Goal: Task Accomplishment & Management: Manage account settings

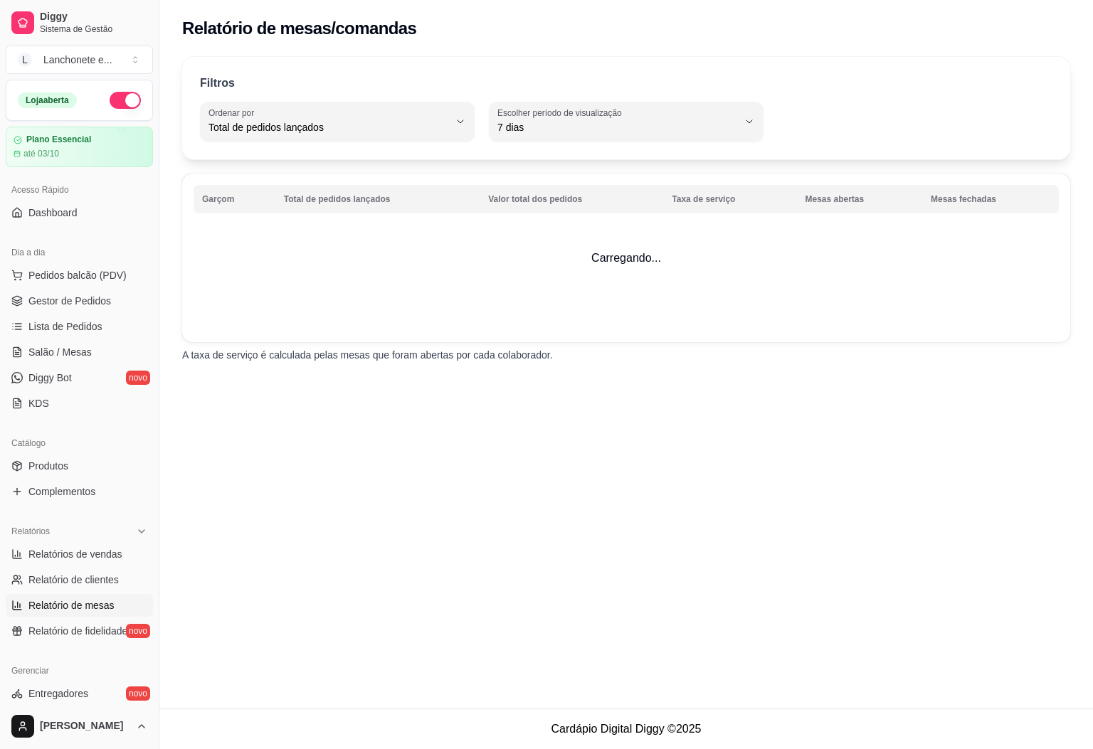
select select "TOTAL_OF_ORDERS"
select select "7"
click at [52, 379] on span "Diggy Bot" at bounding box center [49, 378] width 43 height 14
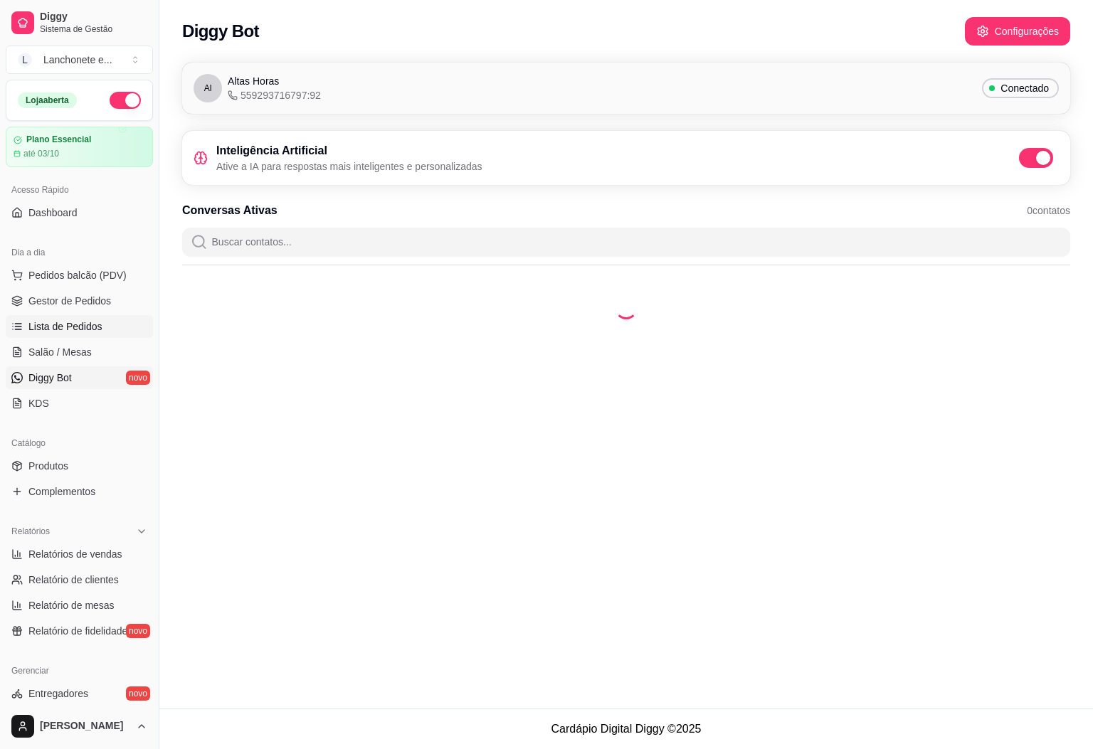
click at [62, 316] on link "Lista de Pedidos" at bounding box center [79, 326] width 147 height 23
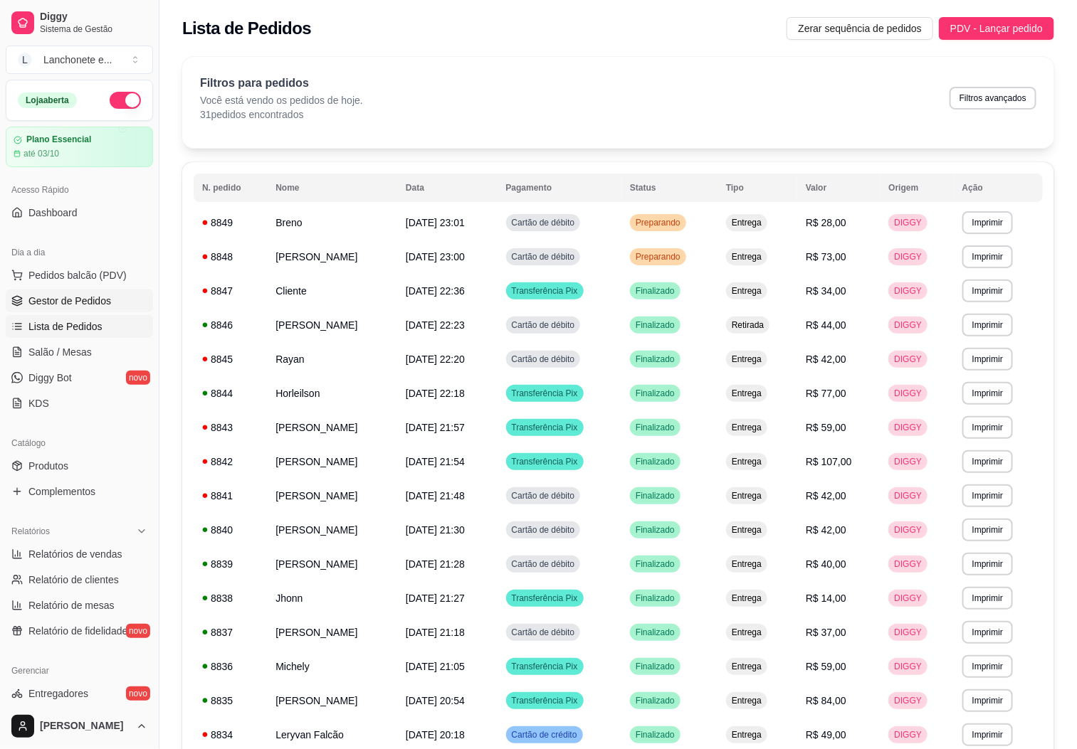
click at [62, 312] on link "Gestor de Pedidos" at bounding box center [79, 301] width 147 height 23
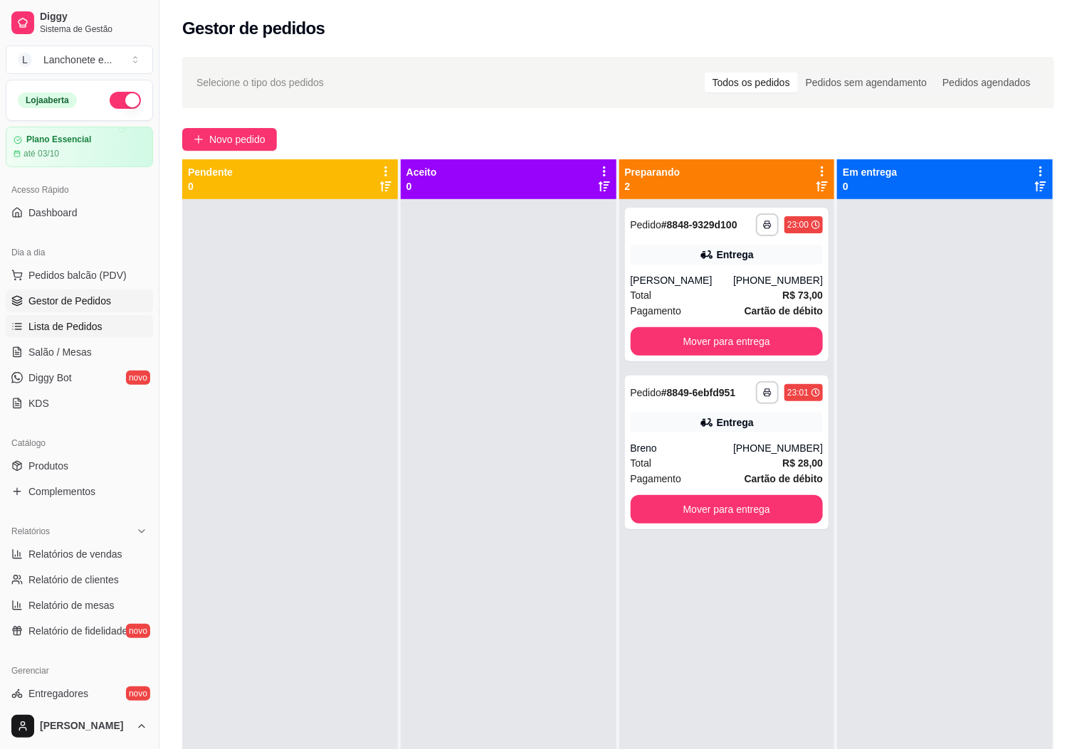
click at [68, 329] on span "Lista de Pedidos" at bounding box center [65, 327] width 74 height 14
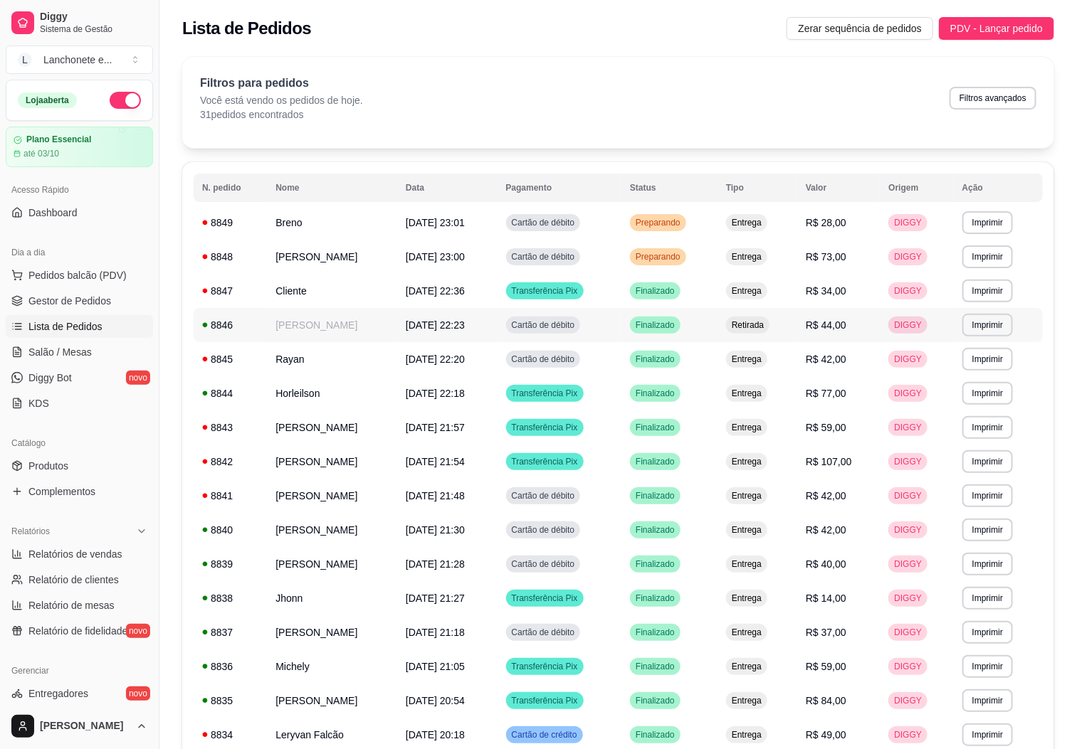
click at [820, 336] on td "R$ 44,00" at bounding box center [838, 325] width 83 height 34
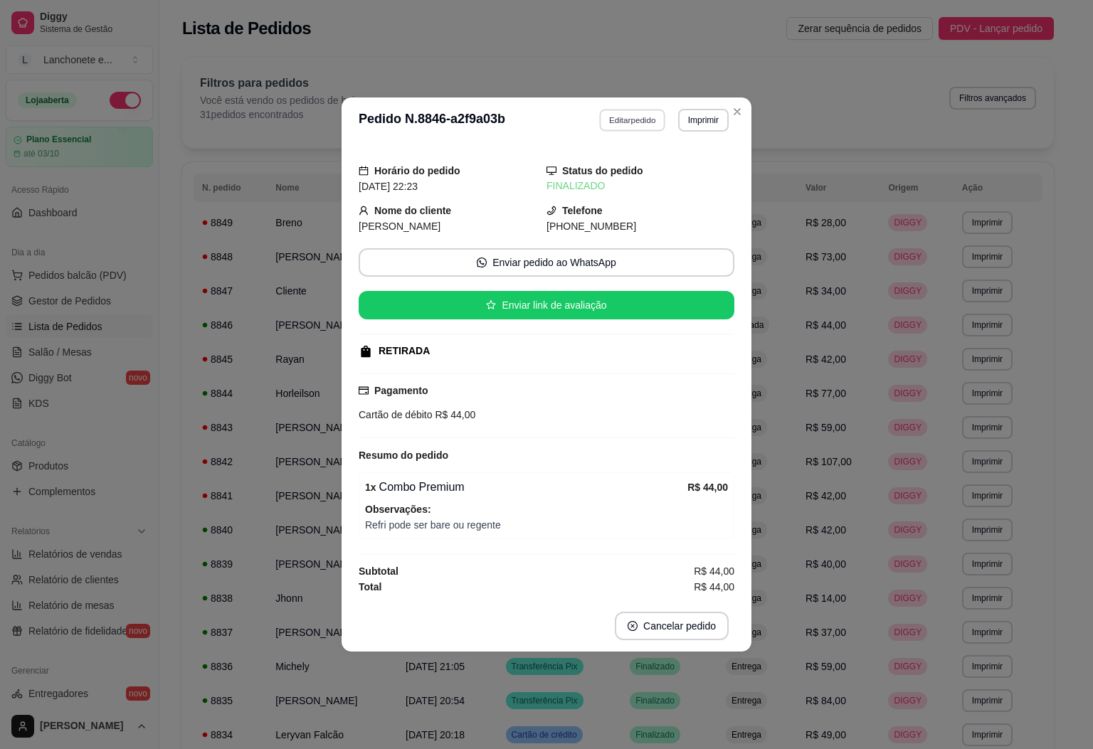
click at [653, 114] on button "Editar pedido" at bounding box center [633, 120] width 66 height 22
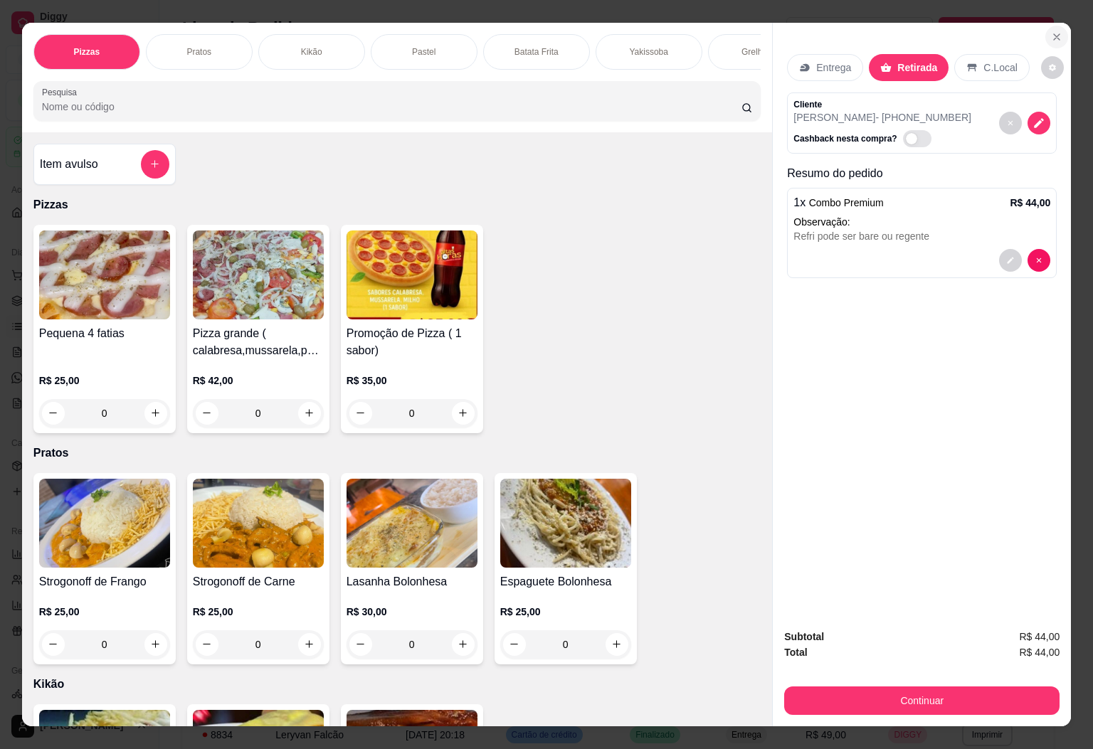
click at [1053, 31] on icon "Close" at bounding box center [1056, 36] width 11 height 11
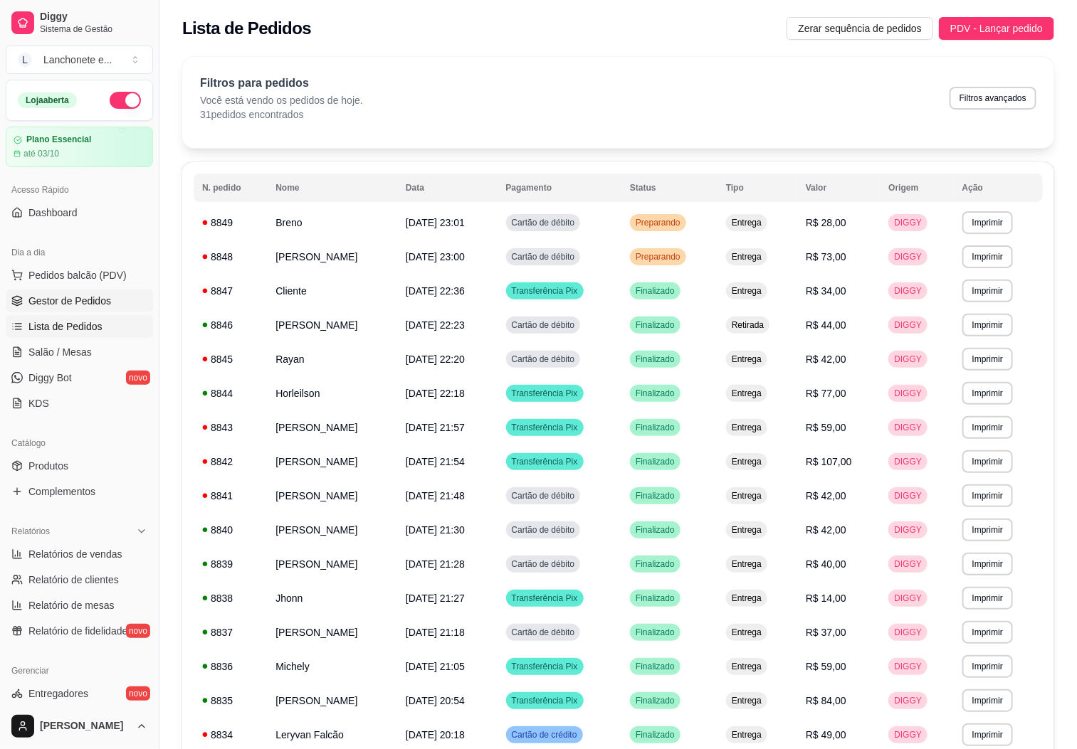
click at [58, 299] on span "Gestor de Pedidos" at bounding box center [69, 301] width 83 height 14
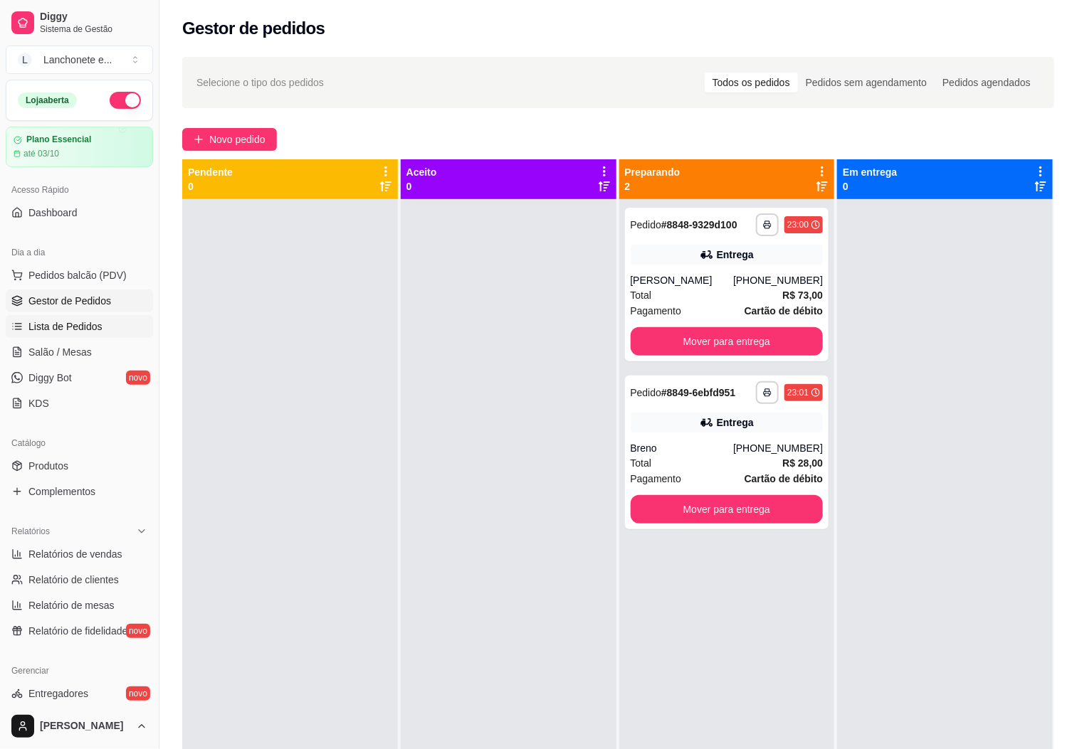
click at [60, 319] on link "Lista de Pedidos" at bounding box center [79, 326] width 147 height 23
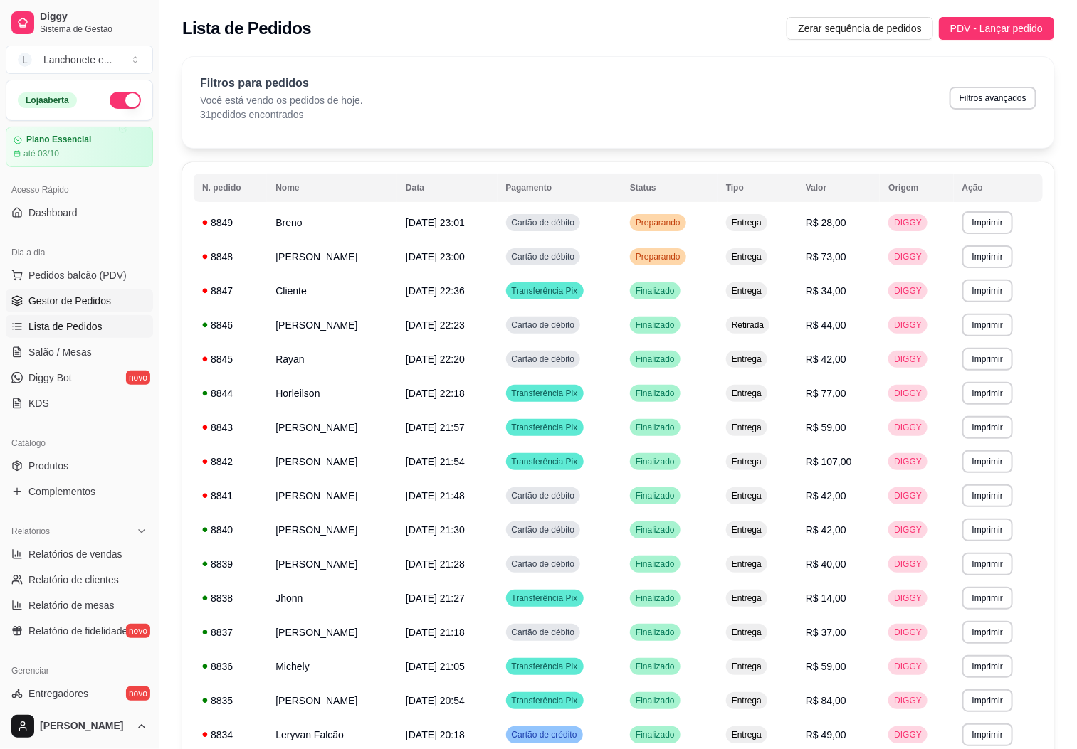
click at [73, 307] on span "Gestor de Pedidos" at bounding box center [69, 301] width 83 height 14
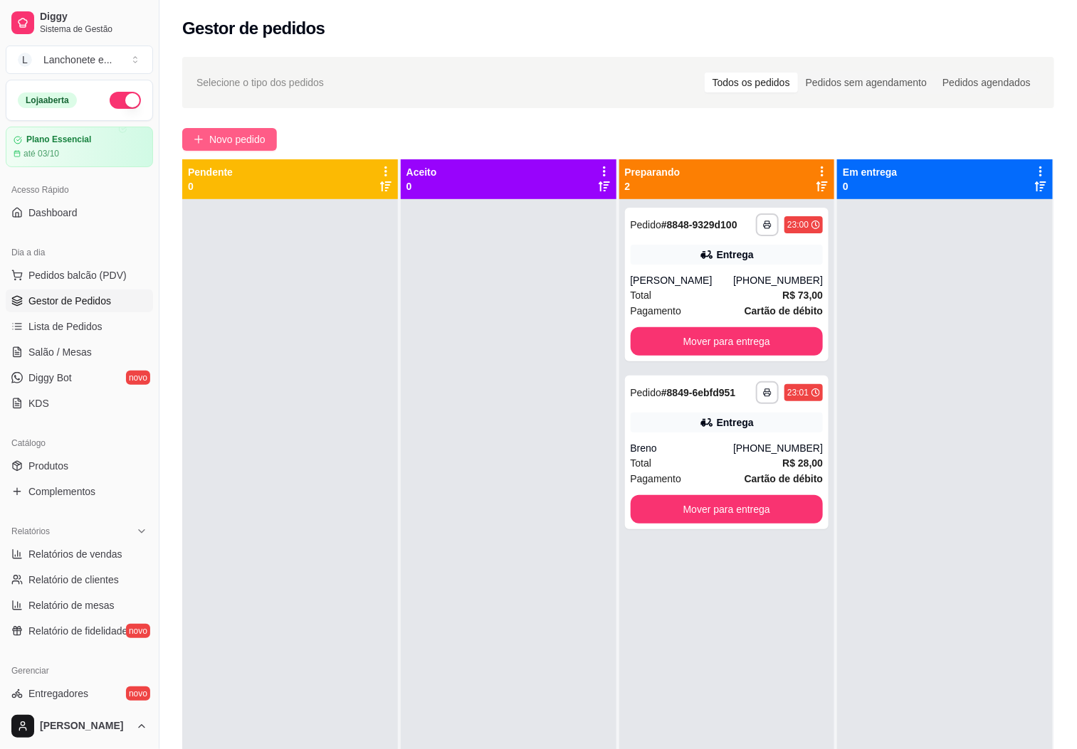
click at [201, 128] on button "Novo pedido" at bounding box center [229, 139] width 95 height 23
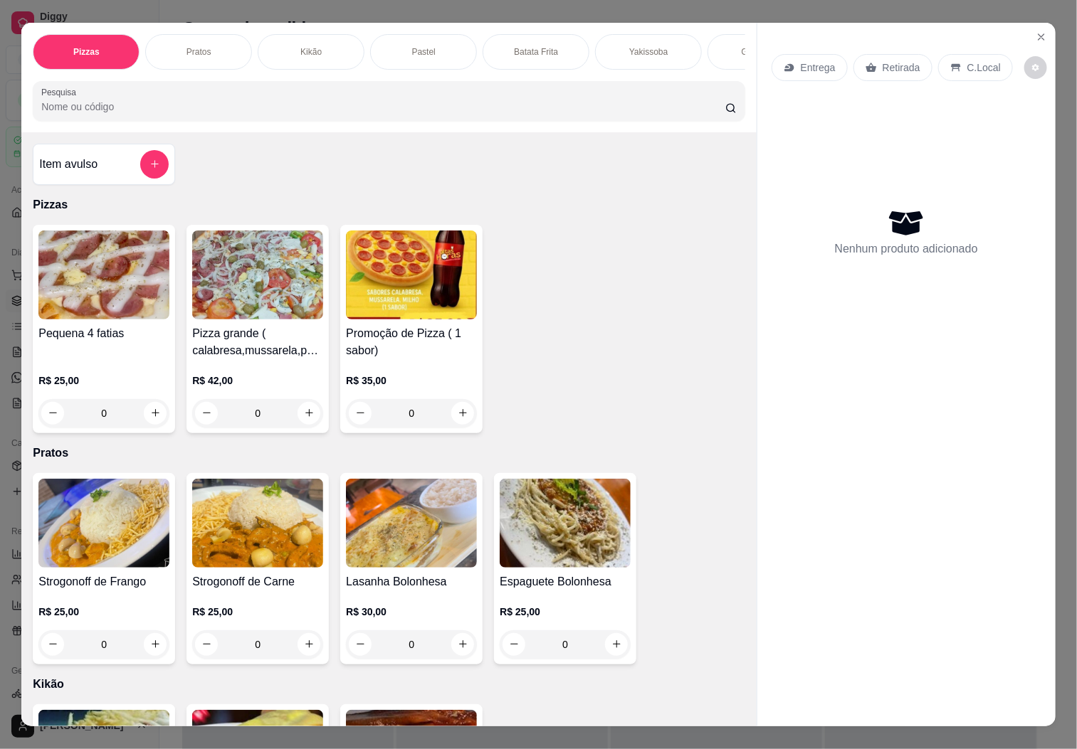
click at [814, 60] on p "Entrega" at bounding box center [818, 67] width 35 height 14
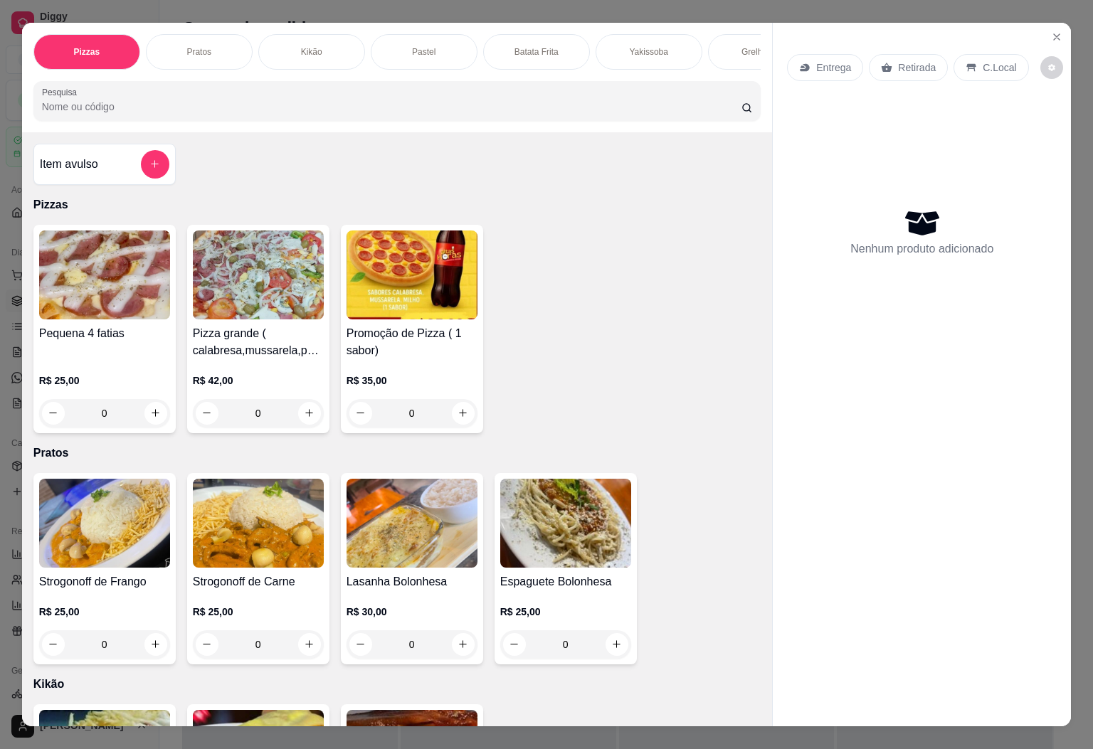
click at [826, 60] on p "Entrega" at bounding box center [833, 67] width 35 height 14
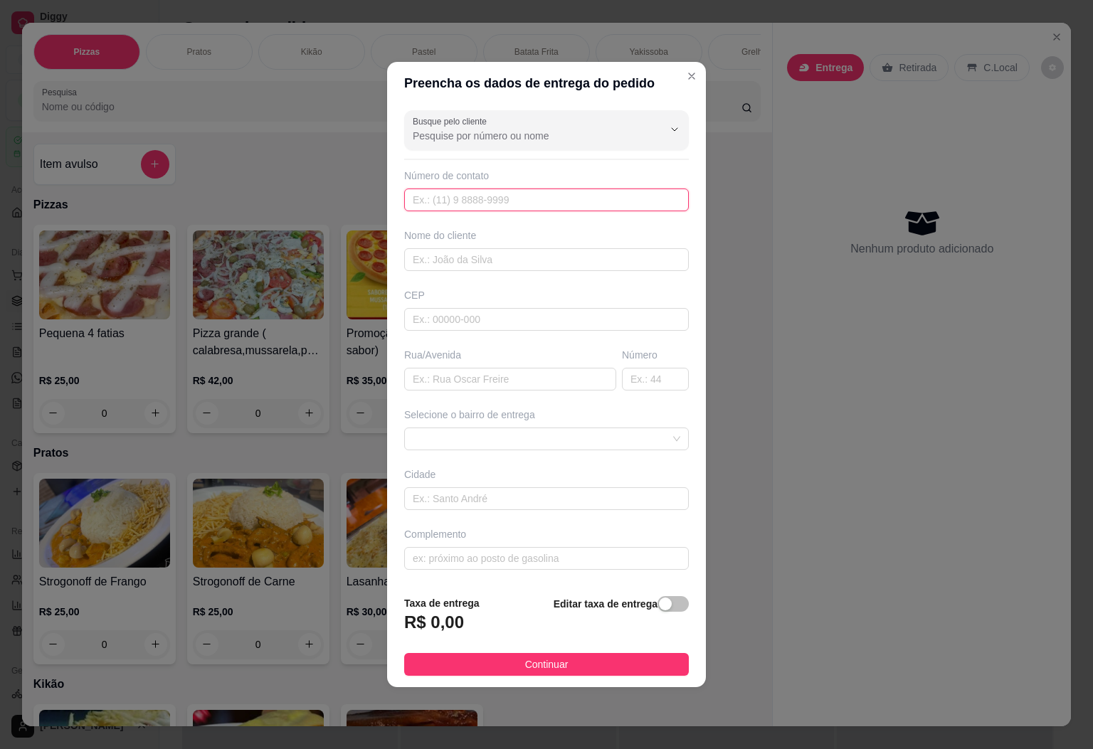
click at [643, 196] on input "text" at bounding box center [546, 200] width 285 height 23
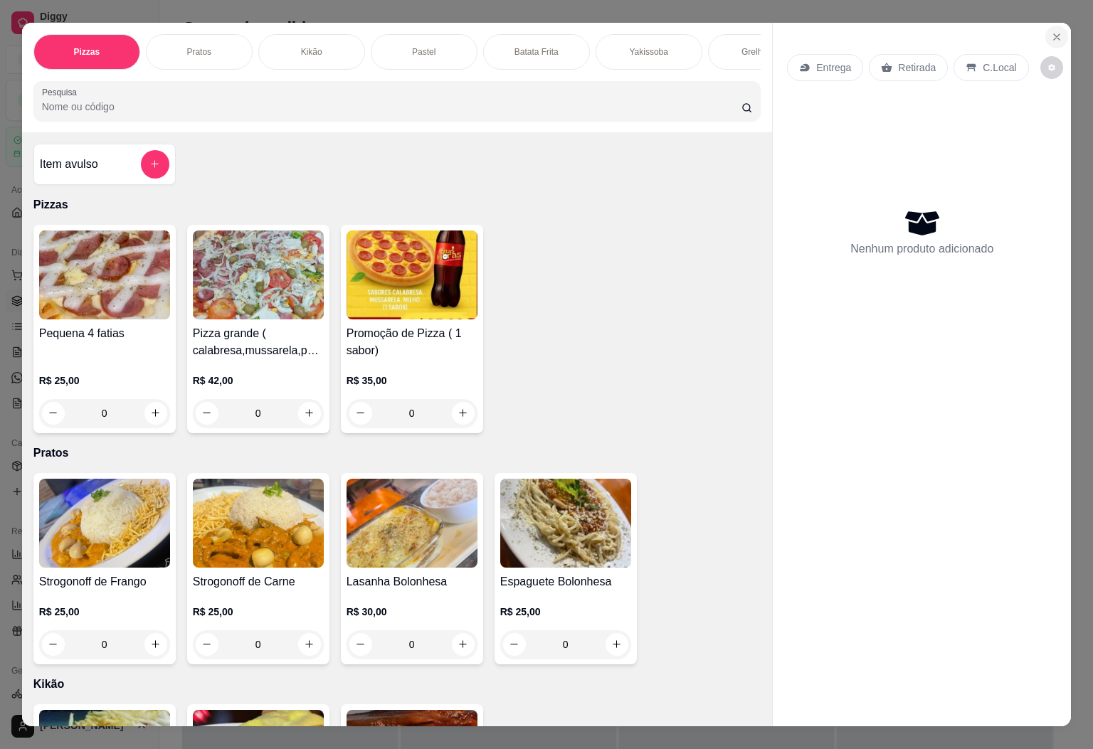
click at [1051, 34] on icon "Close" at bounding box center [1056, 36] width 11 height 11
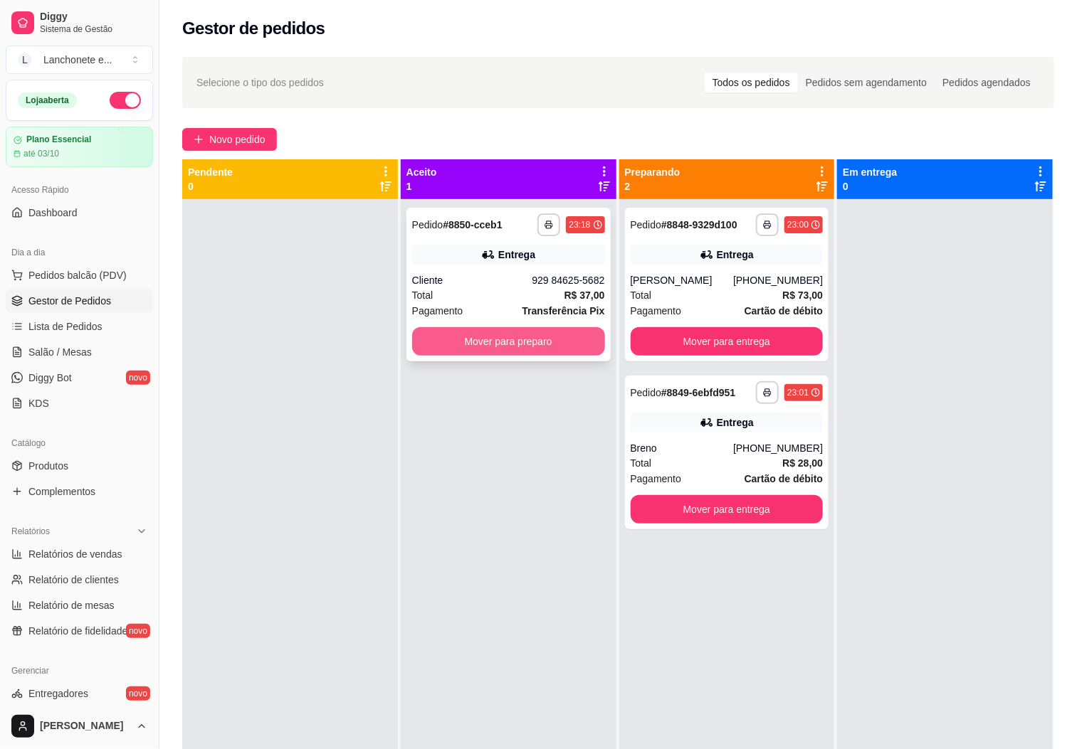
click at [540, 346] on button "Mover para preparo" at bounding box center [508, 341] width 193 height 28
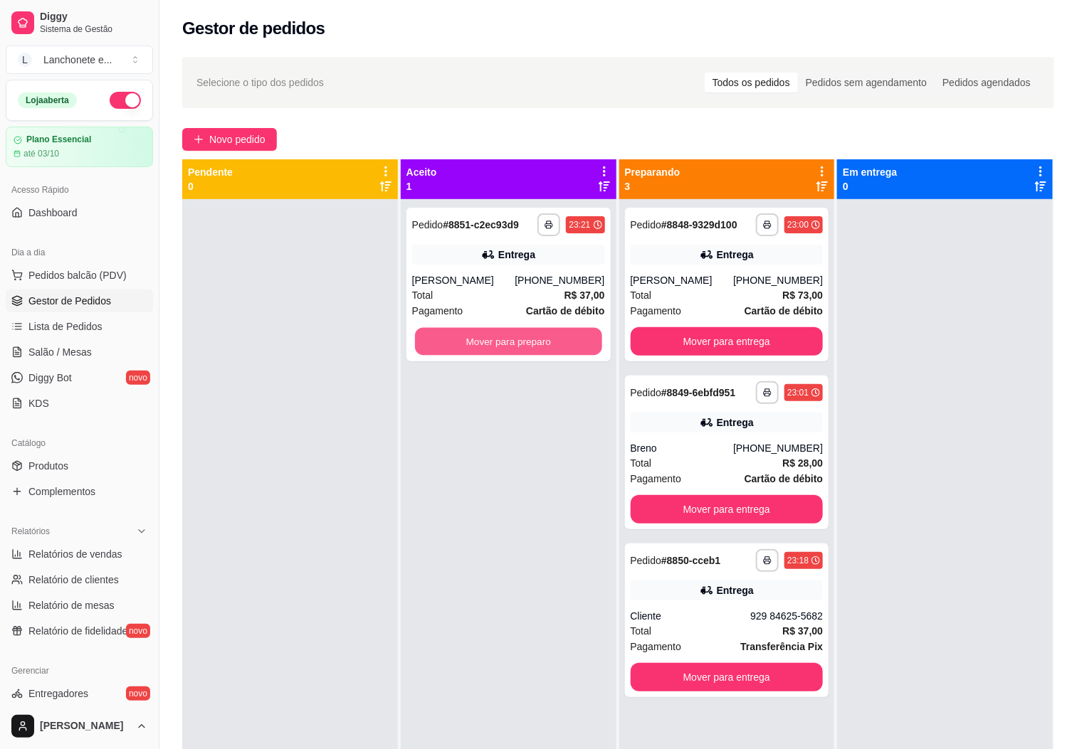
click at [540, 346] on button "Mover para preparo" at bounding box center [508, 342] width 187 height 28
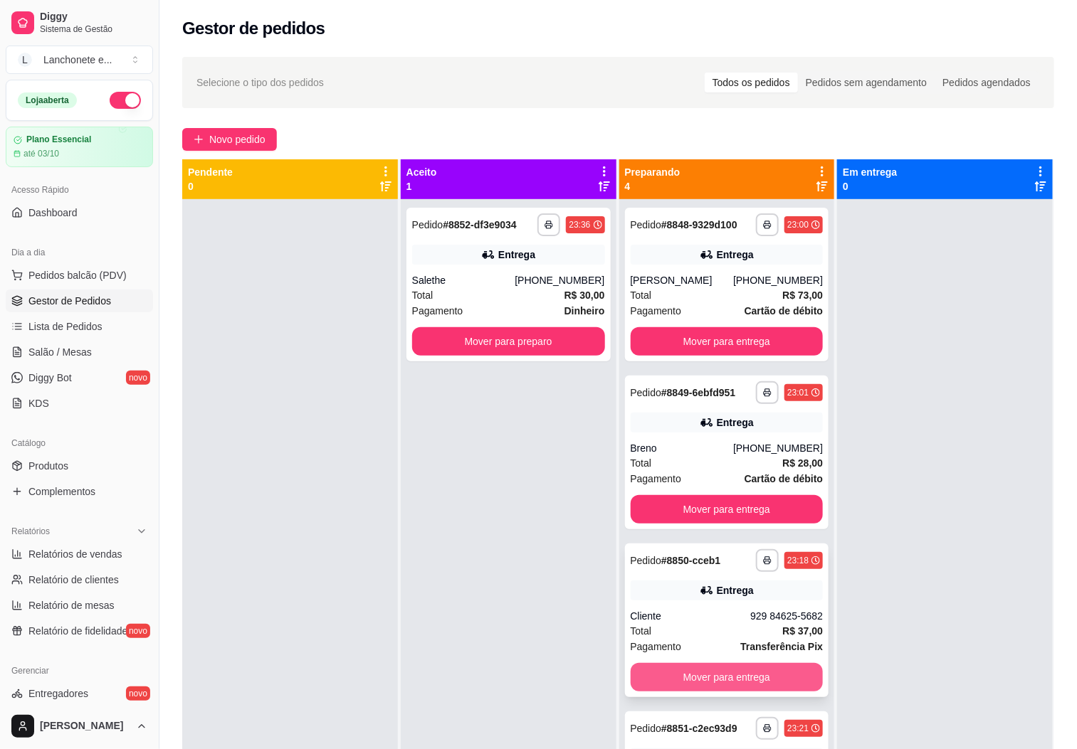
click at [717, 675] on button "Mover para entrega" at bounding box center [727, 677] width 193 height 28
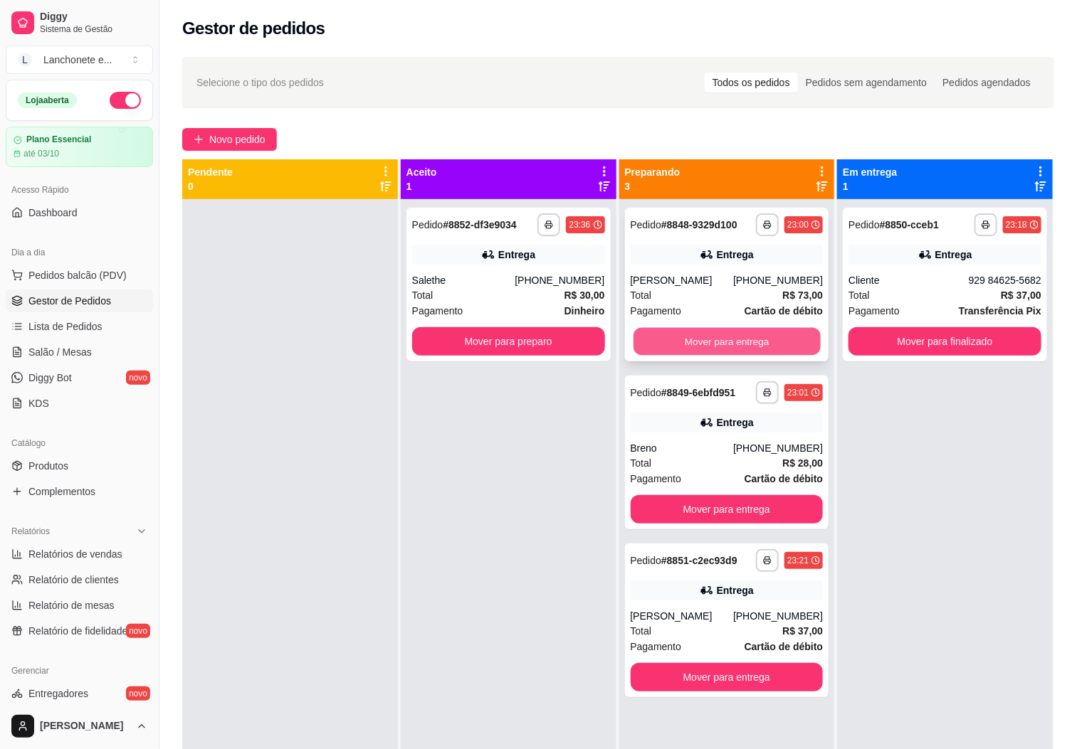
click at [754, 337] on button "Mover para entrega" at bounding box center [726, 342] width 187 height 28
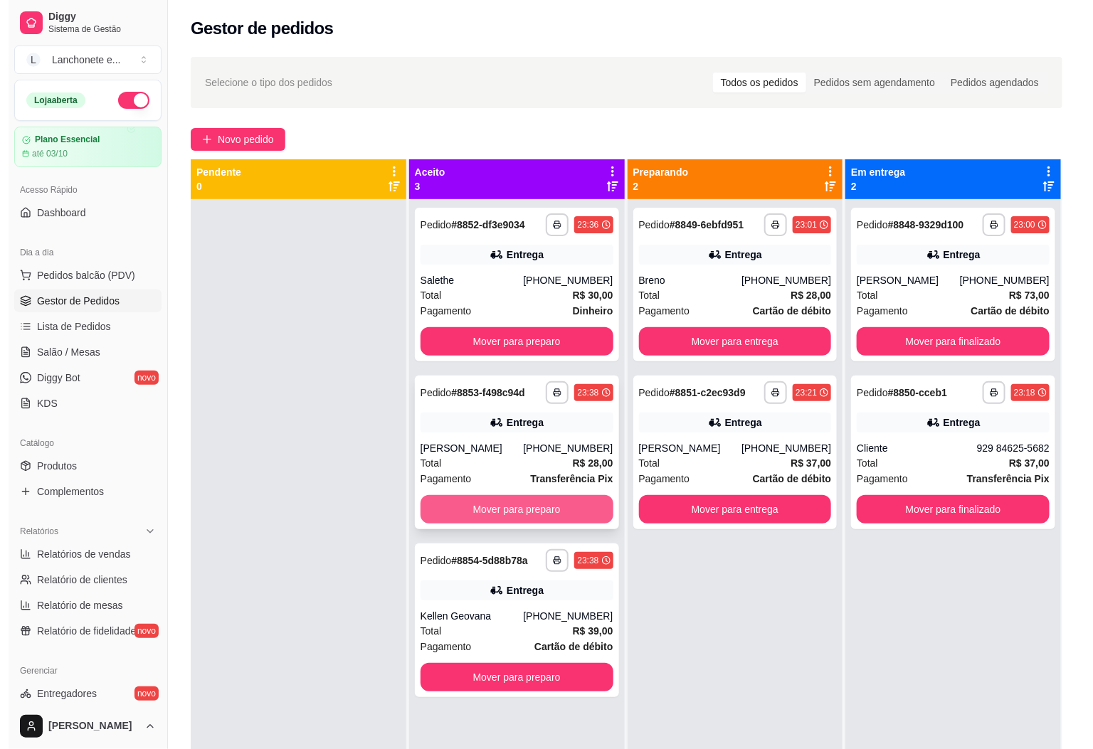
scroll to position [39, 0]
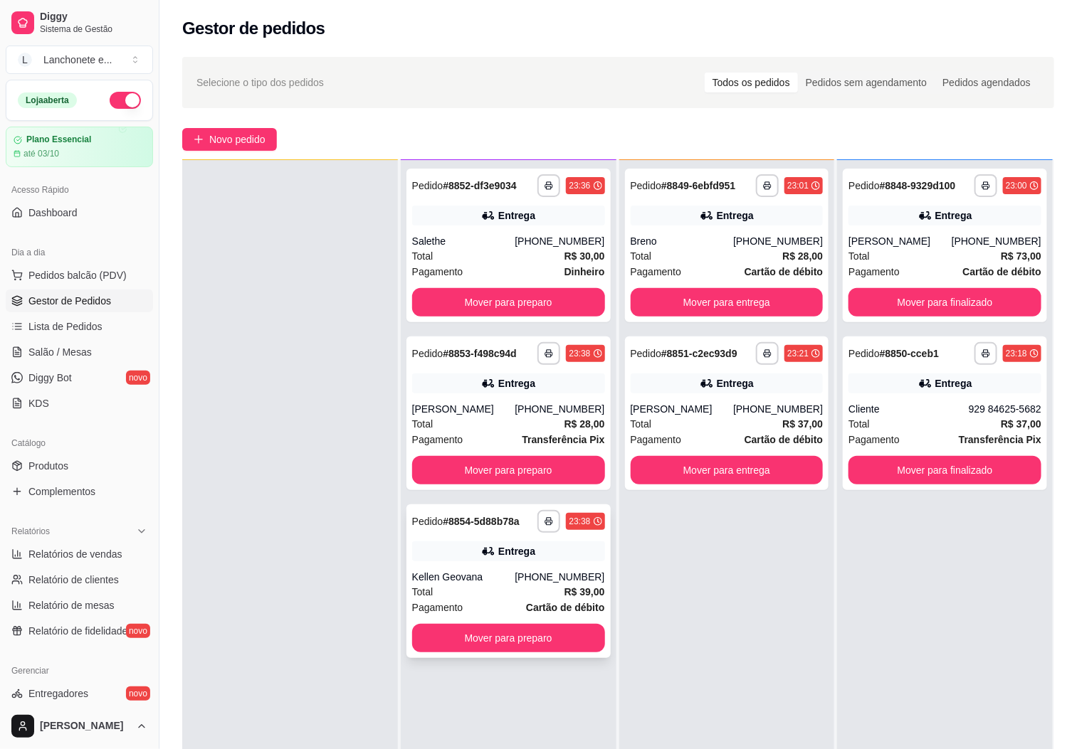
click at [534, 549] on div "Entrega" at bounding box center [508, 552] width 193 height 20
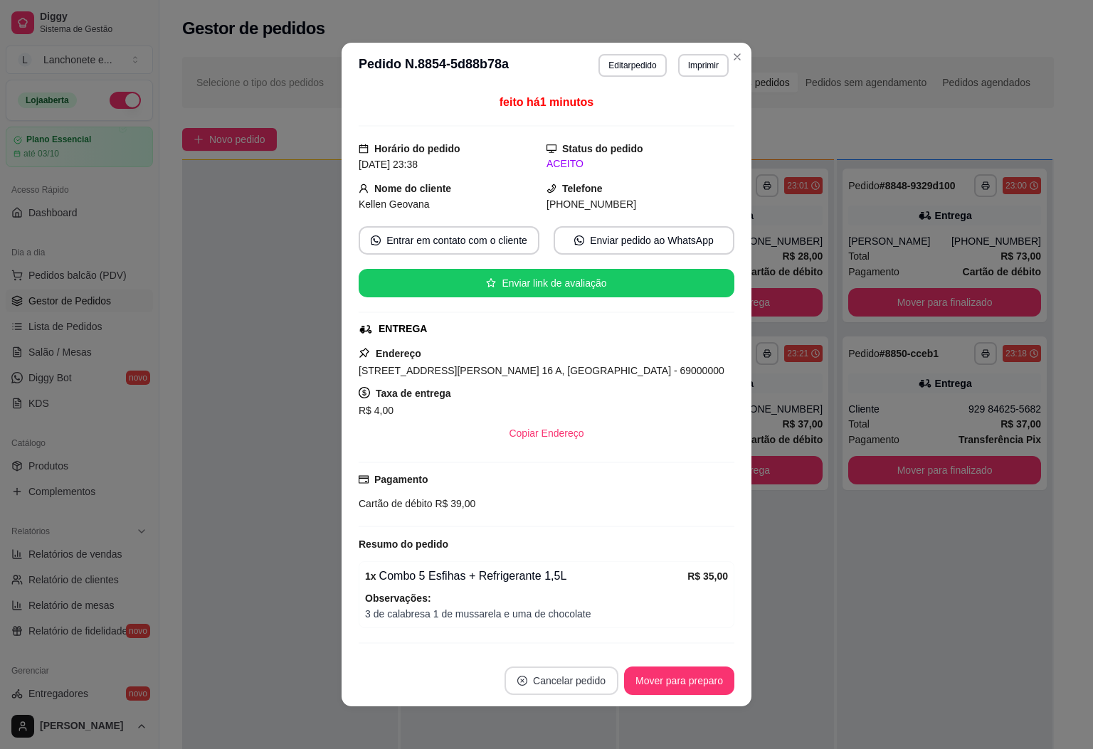
click at [544, 686] on button "Cancelar pedido" at bounding box center [562, 681] width 114 height 28
click at [579, 641] on button "Sim" at bounding box center [593, 645] width 57 height 28
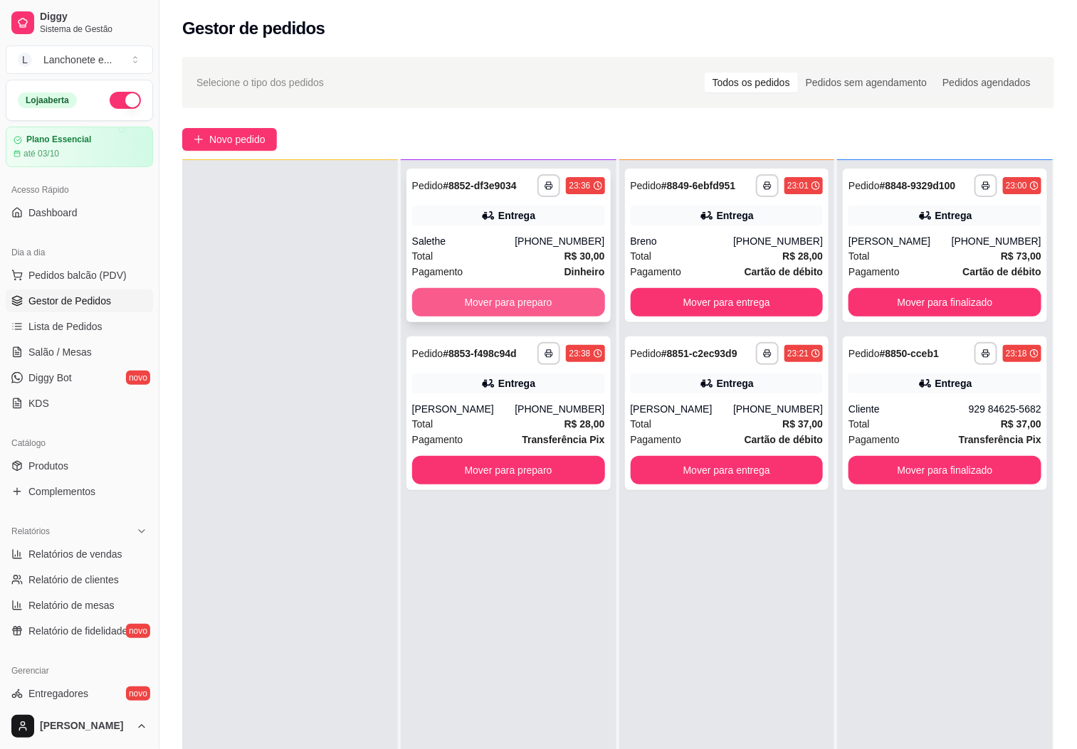
click at [527, 303] on button "Mover para preparo" at bounding box center [508, 302] width 193 height 28
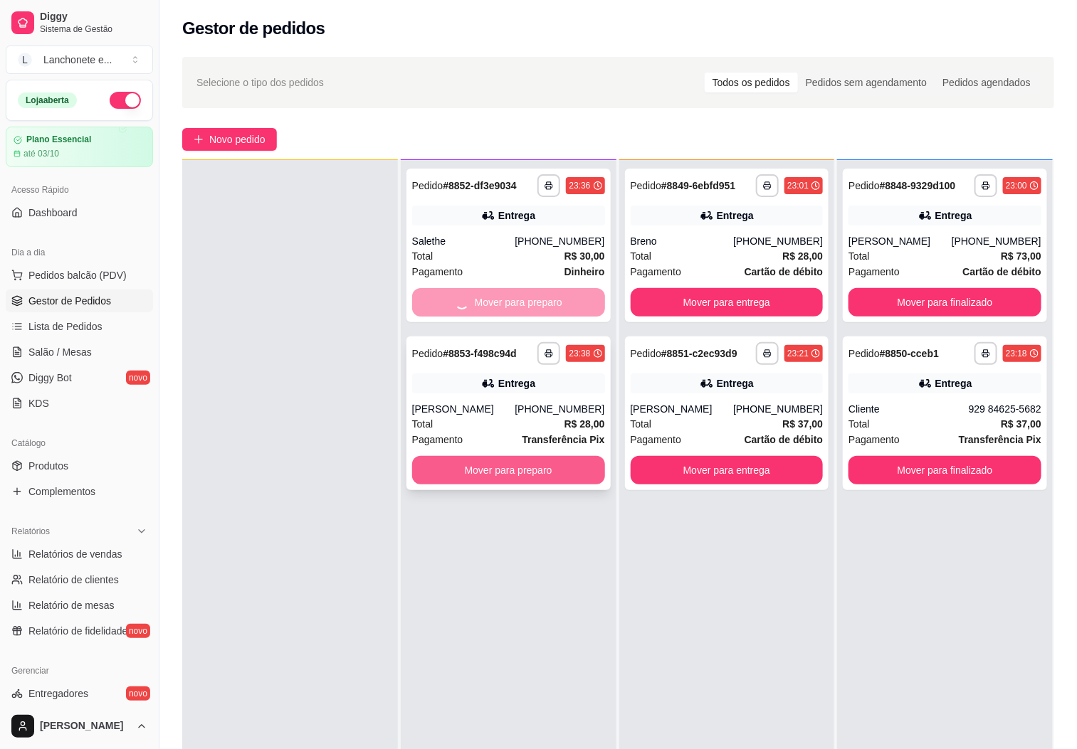
click at [534, 468] on div "**********" at bounding box center [509, 534] width 216 height 749
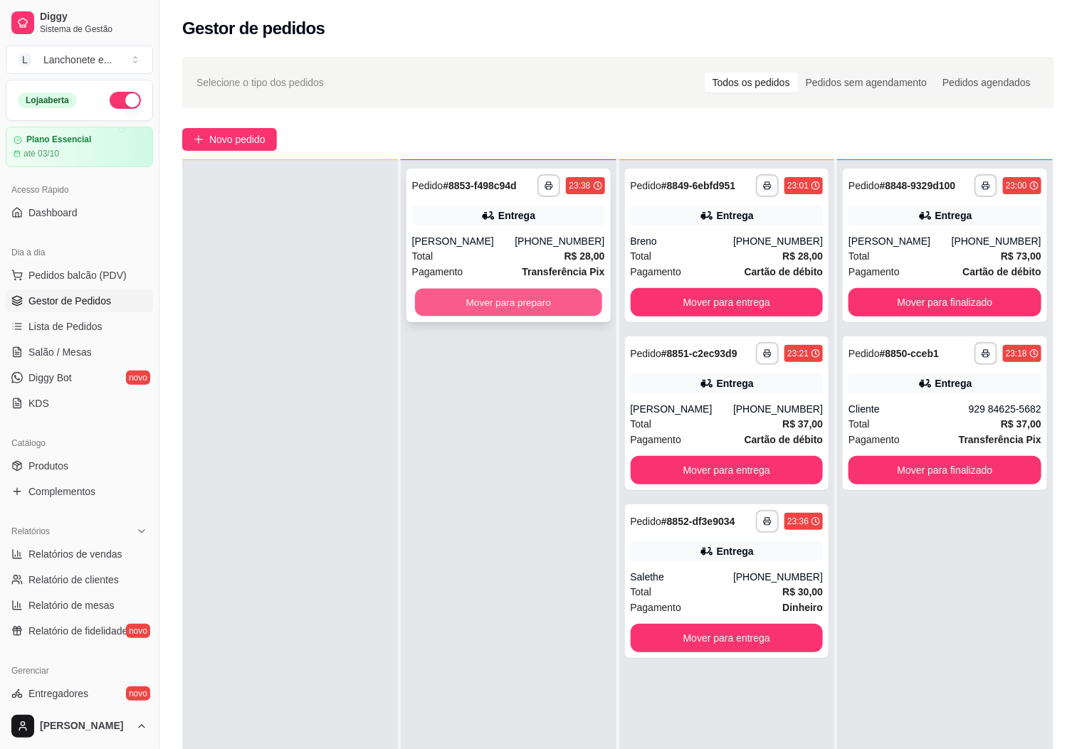
click at [542, 295] on button "Mover para preparo" at bounding box center [508, 303] width 187 height 28
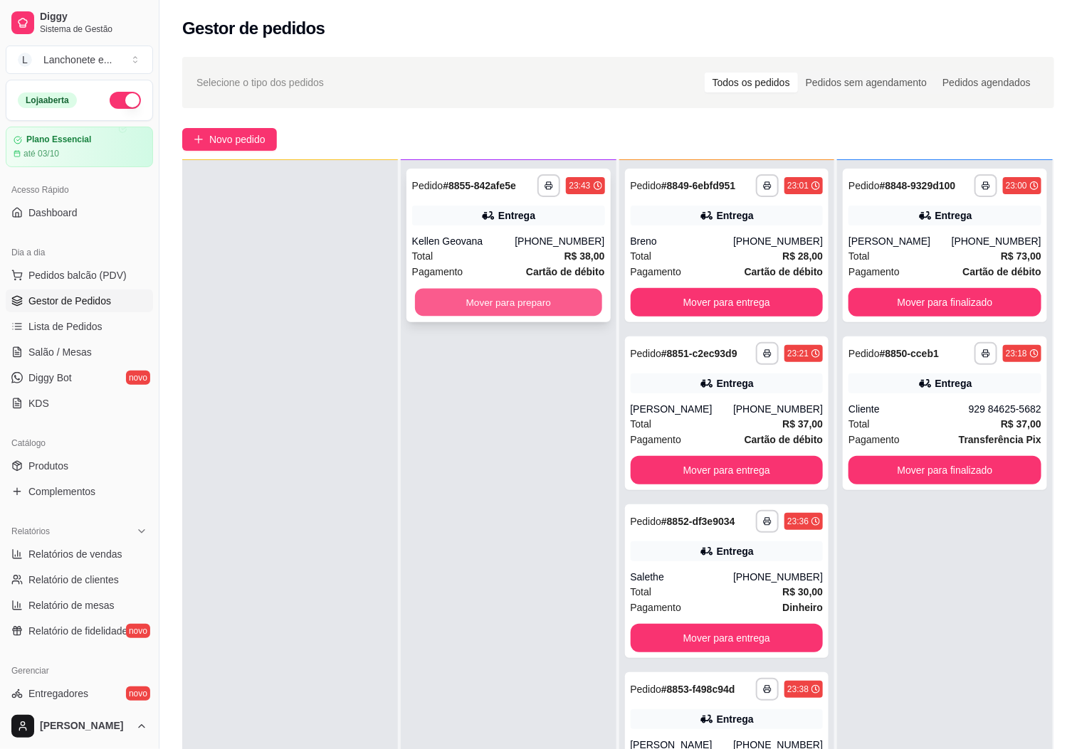
click at [539, 293] on button "Mover para preparo" at bounding box center [508, 303] width 187 height 28
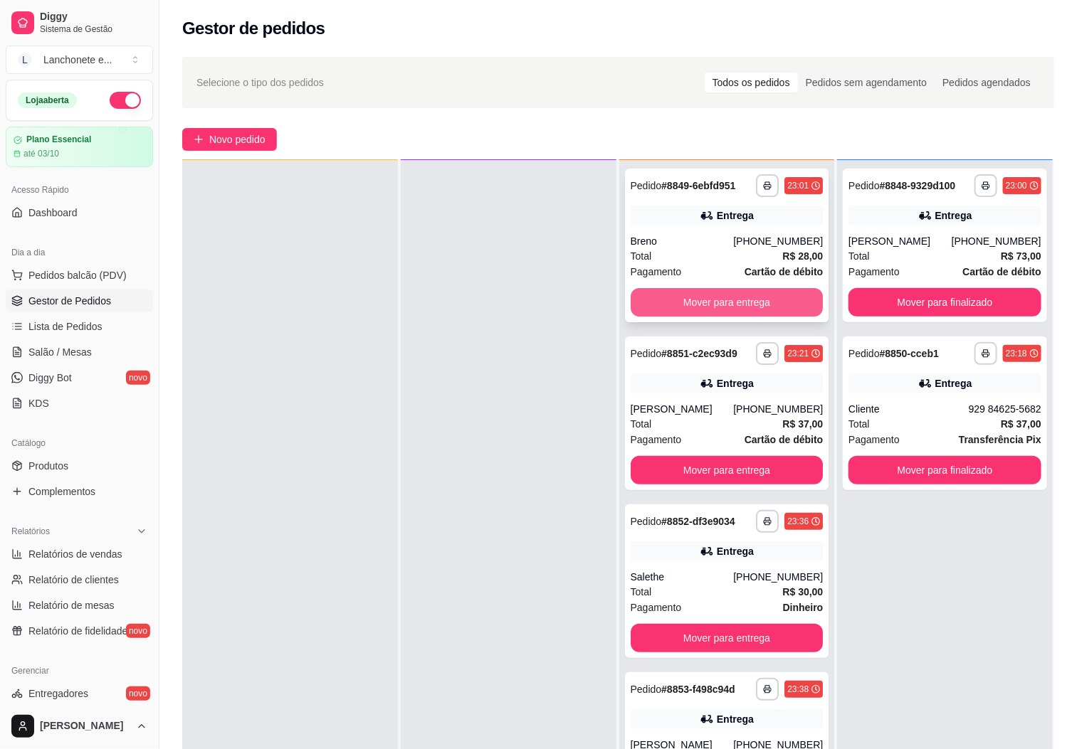
click at [727, 300] on button "Mover para entrega" at bounding box center [727, 302] width 193 height 28
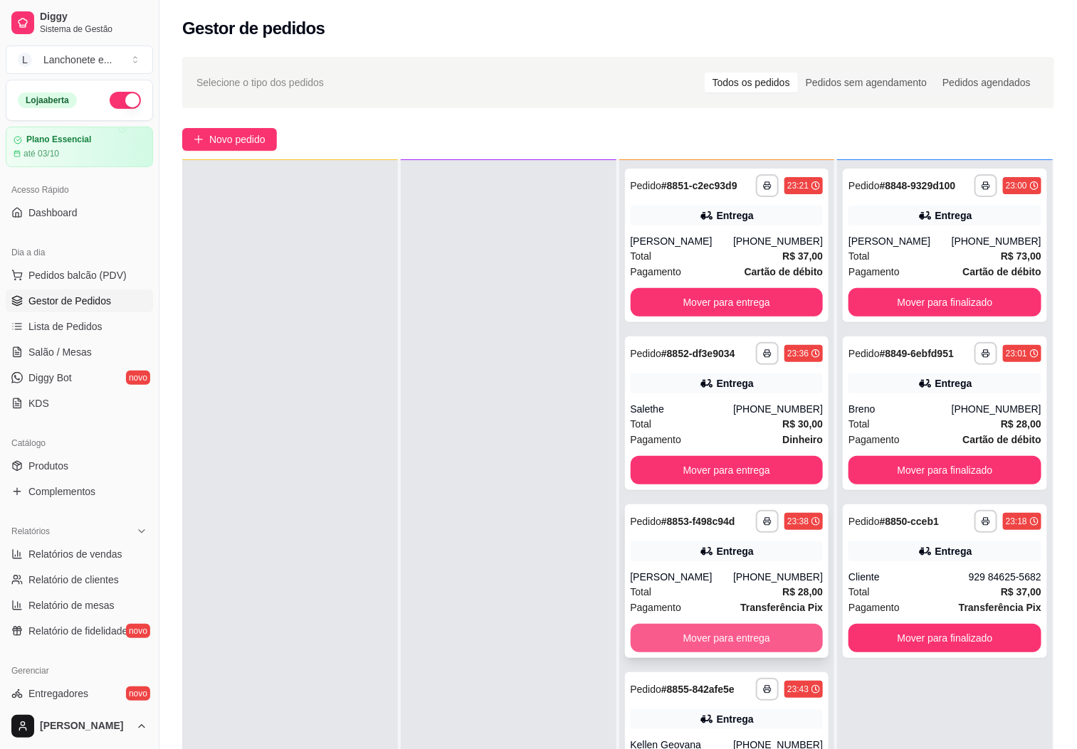
click at [767, 632] on button "Mover para entrega" at bounding box center [727, 638] width 193 height 28
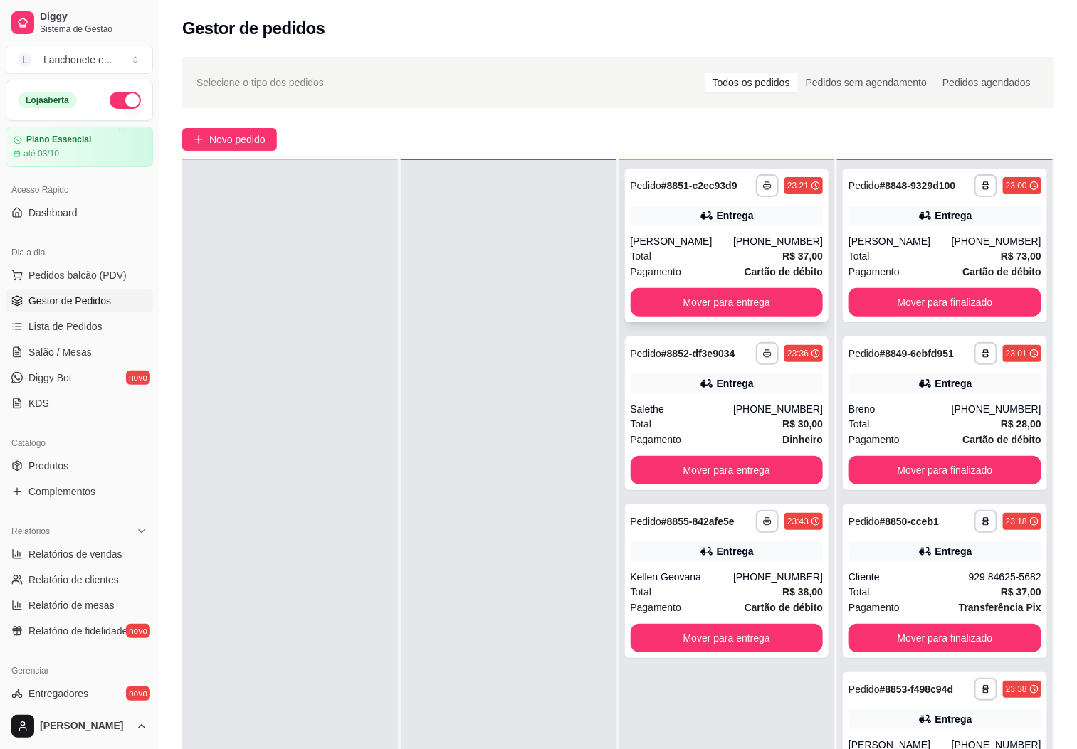
click at [739, 250] on div "Total R$ 37,00" at bounding box center [727, 256] width 193 height 16
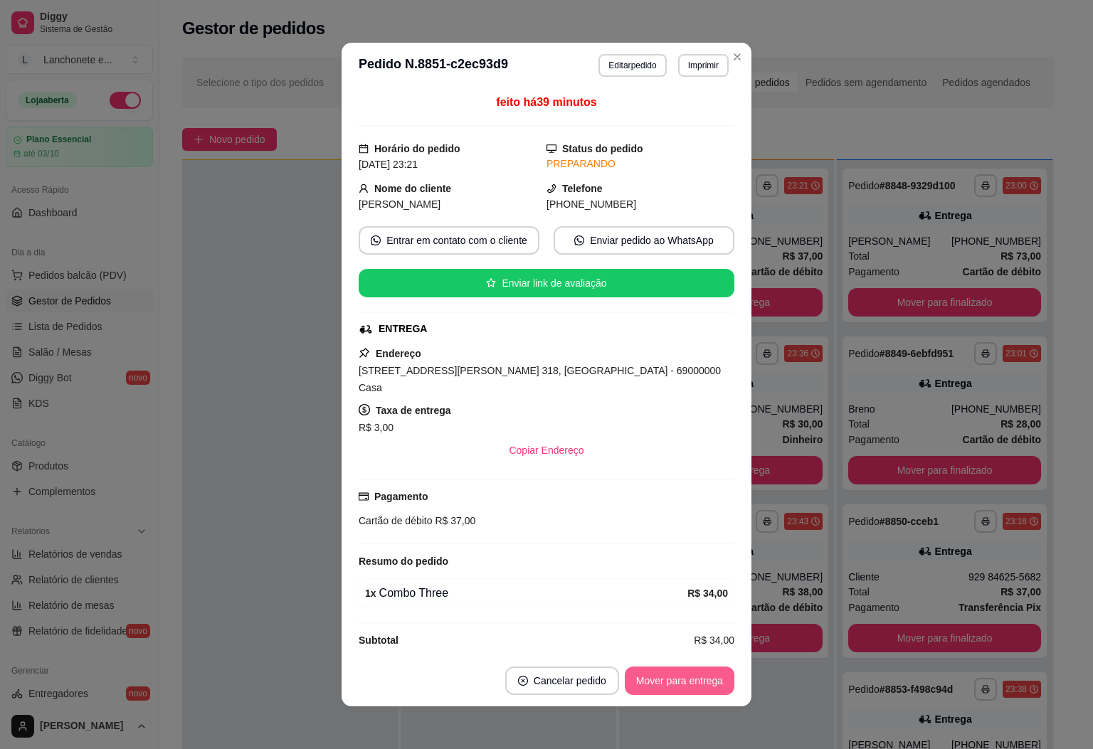
click at [660, 675] on button "Mover para entrega" at bounding box center [680, 681] width 110 height 28
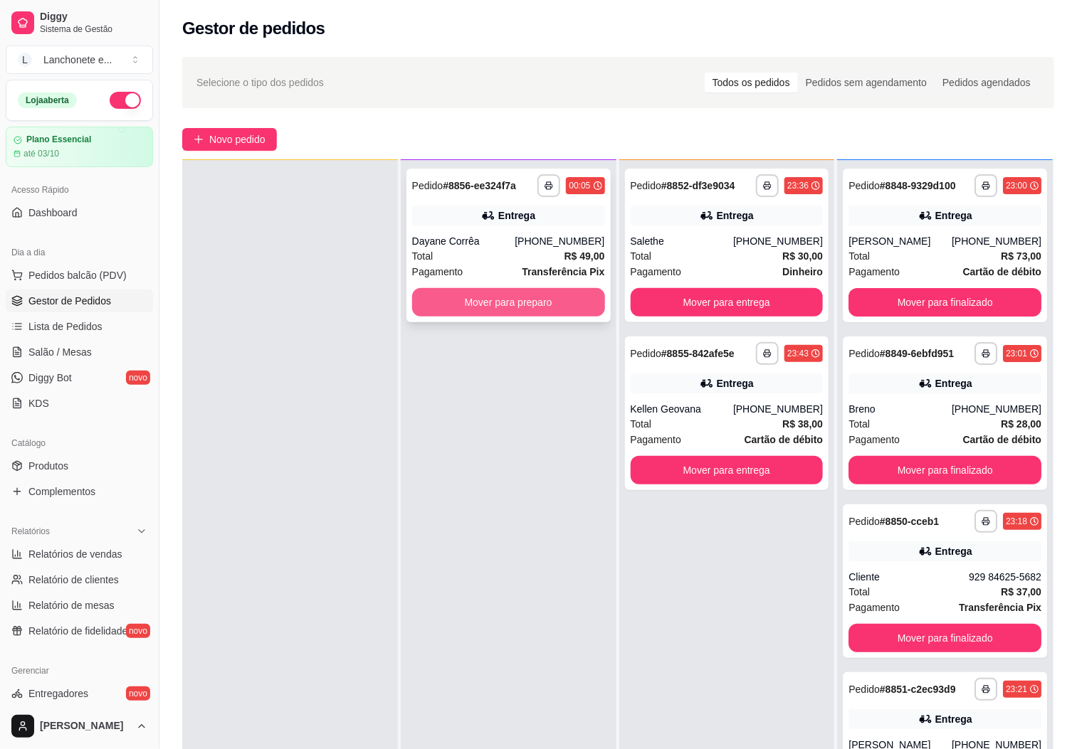
click at [504, 306] on button "Mover para preparo" at bounding box center [508, 302] width 193 height 28
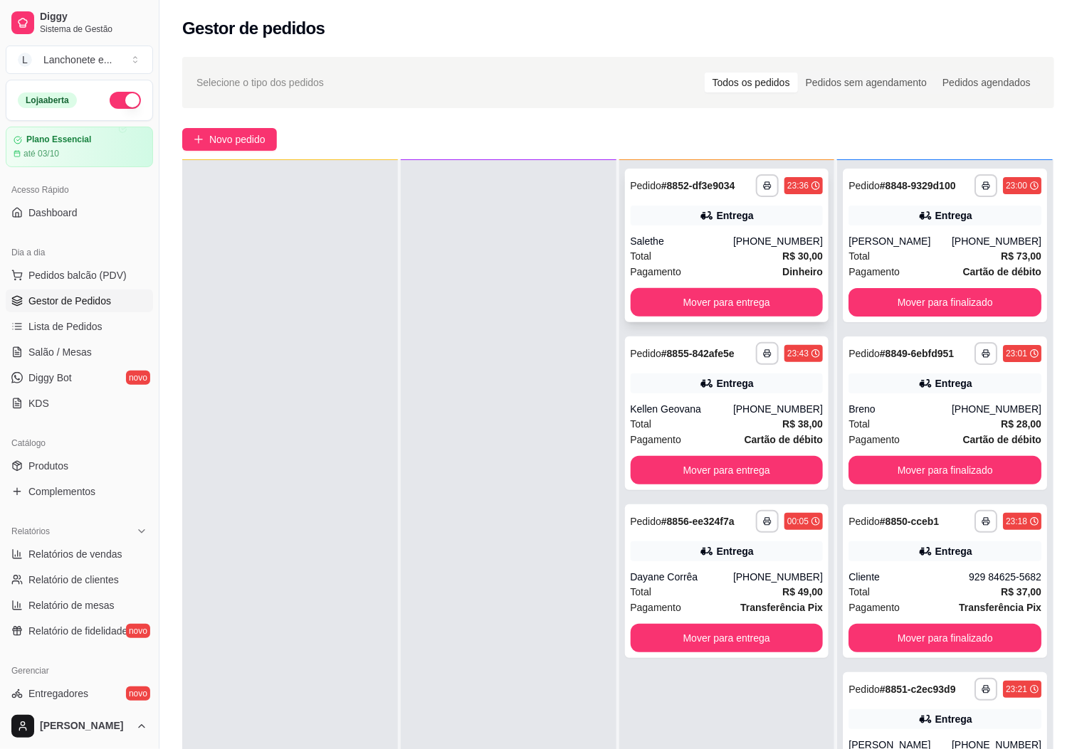
click at [765, 285] on div "**********" at bounding box center [727, 246] width 204 height 154
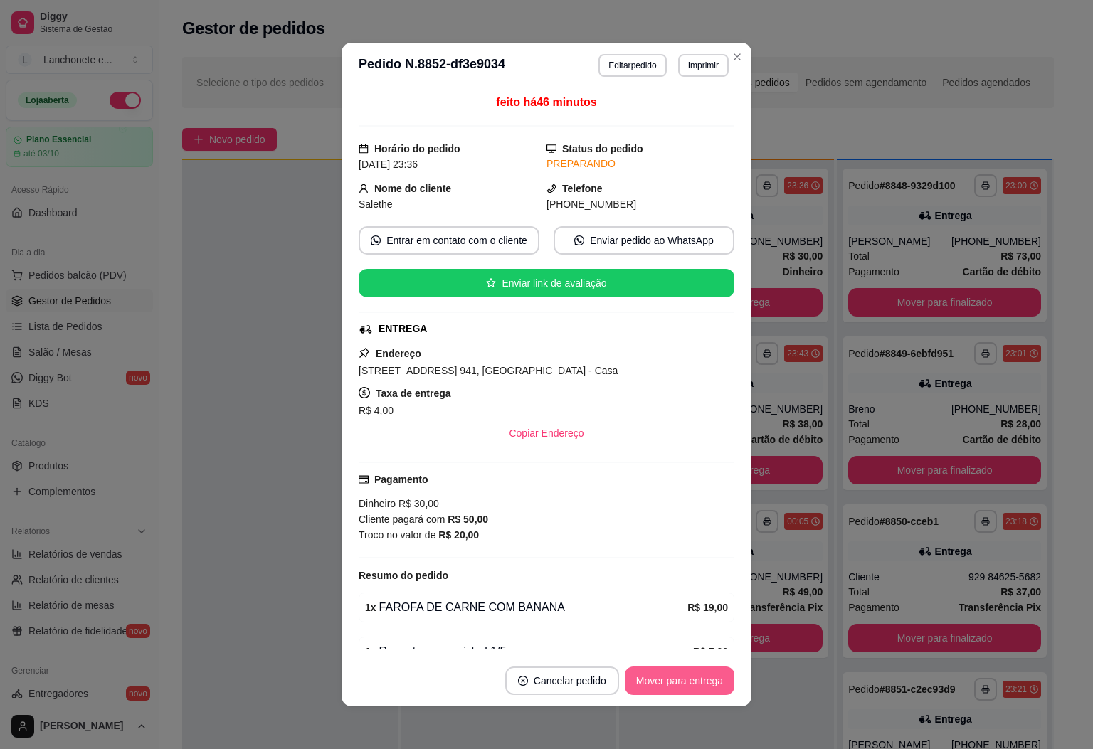
click at [670, 690] on button "Mover para entrega" at bounding box center [680, 681] width 110 height 28
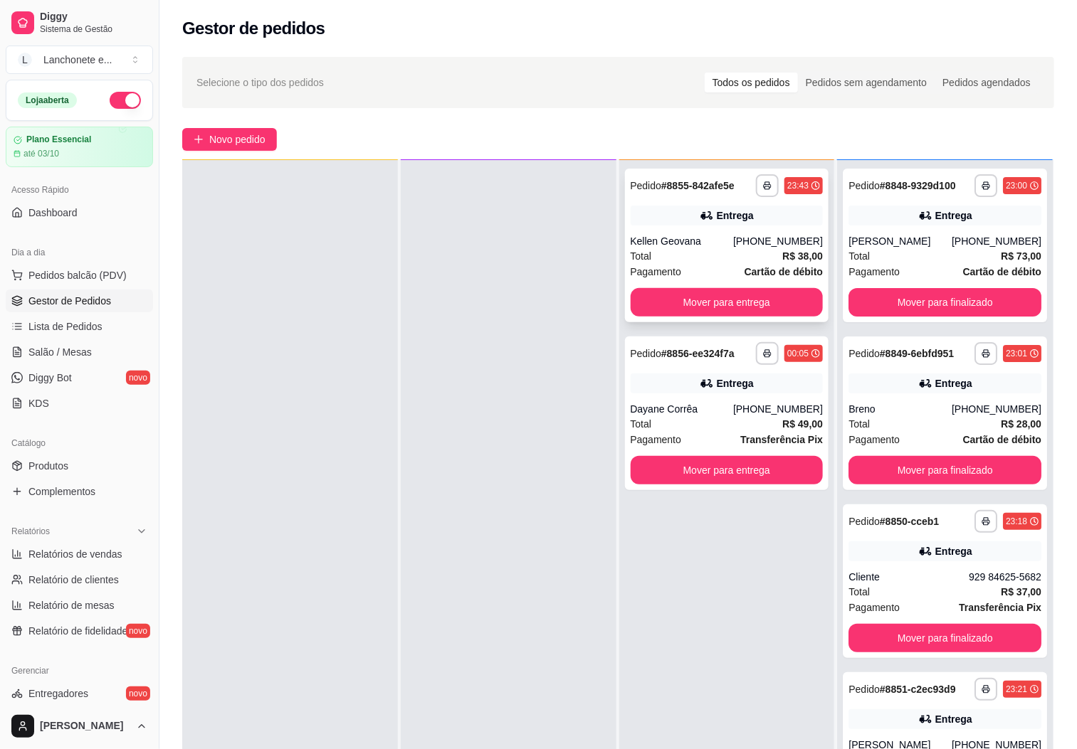
click at [790, 284] on div "**********" at bounding box center [727, 246] width 204 height 154
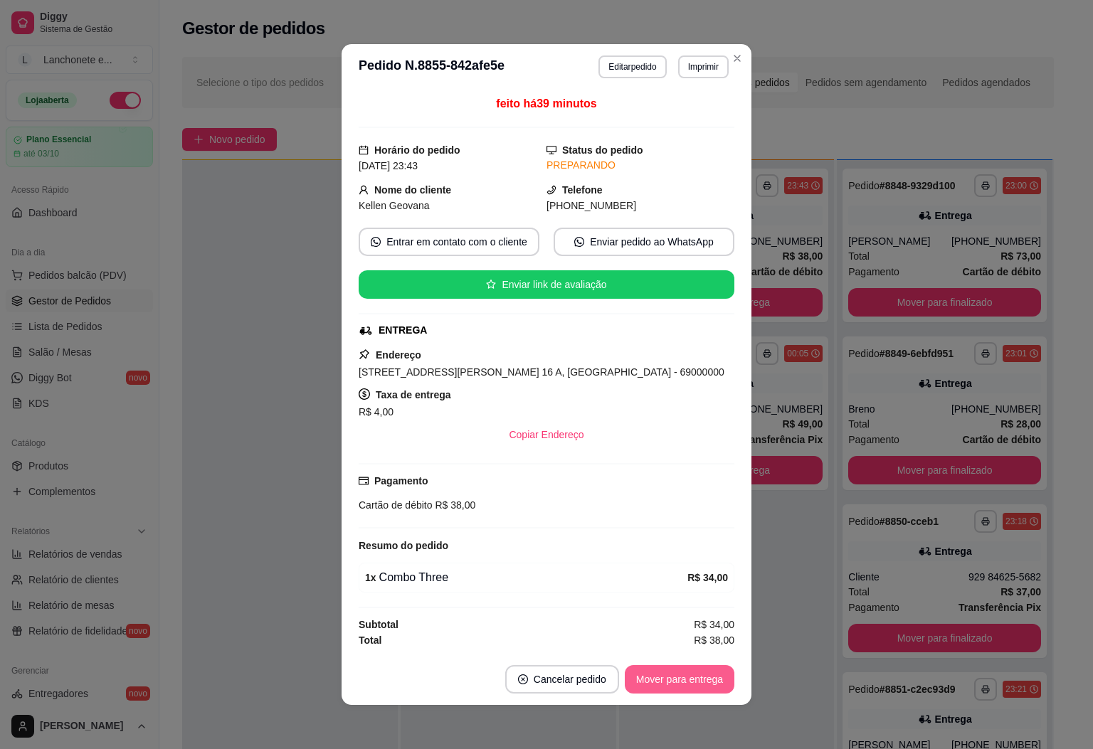
click at [700, 675] on button "Mover para entrega" at bounding box center [680, 679] width 110 height 28
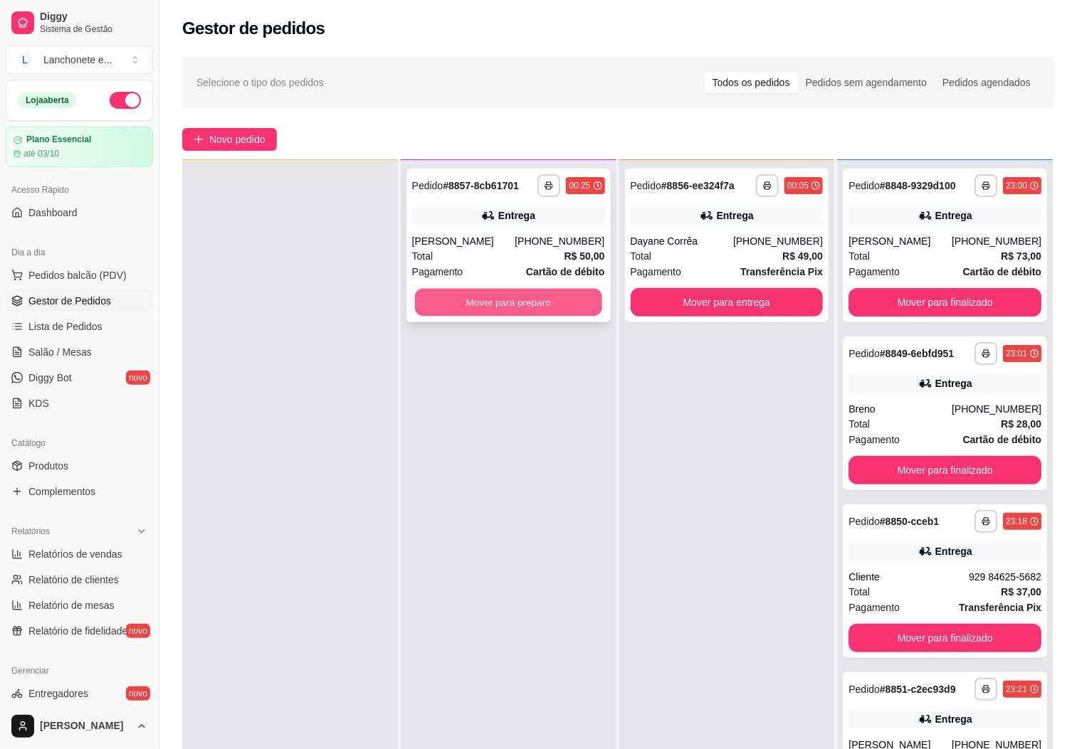
click at [529, 304] on button "Mover para preparo" at bounding box center [508, 303] width 187 height 28
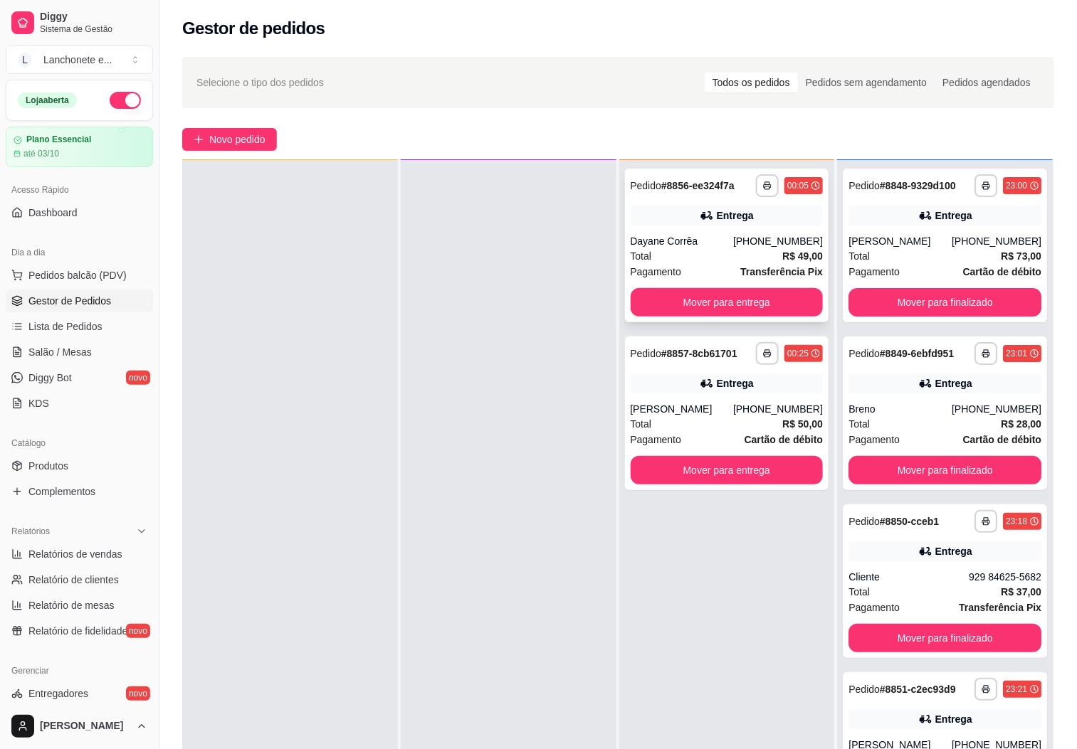
click at [707, 238] on div "Dayane Corrêa" at bounding box center [682, 241] width 103 height 14
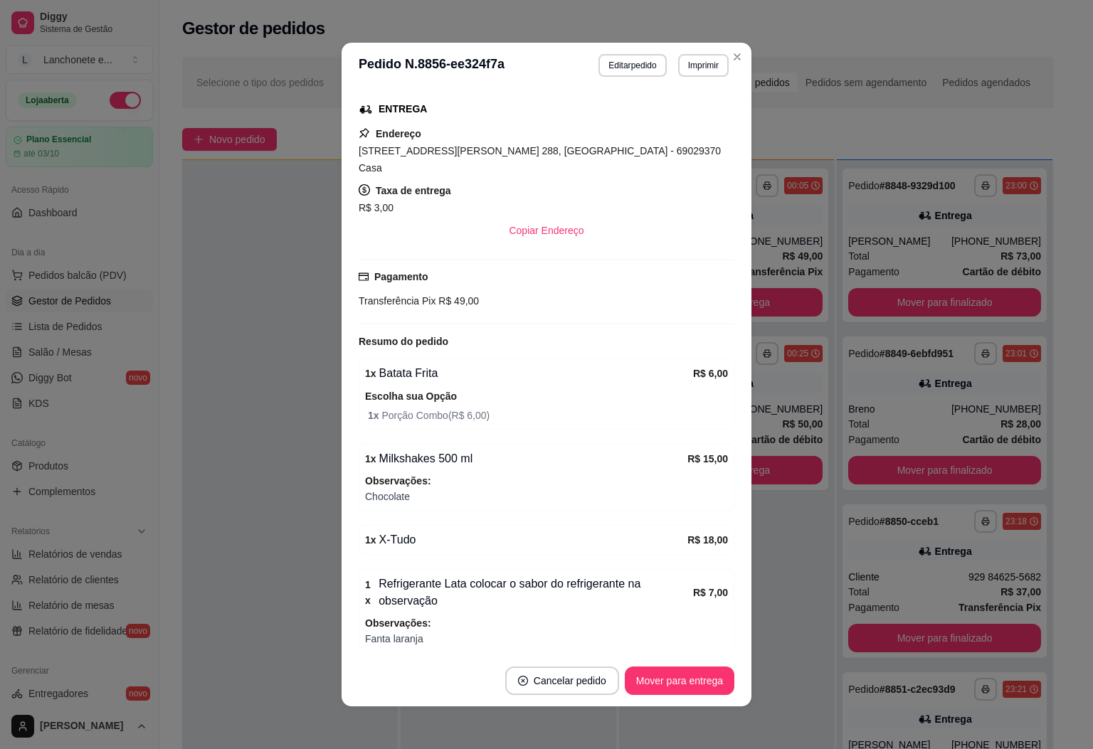
scroll to position [270, 0]
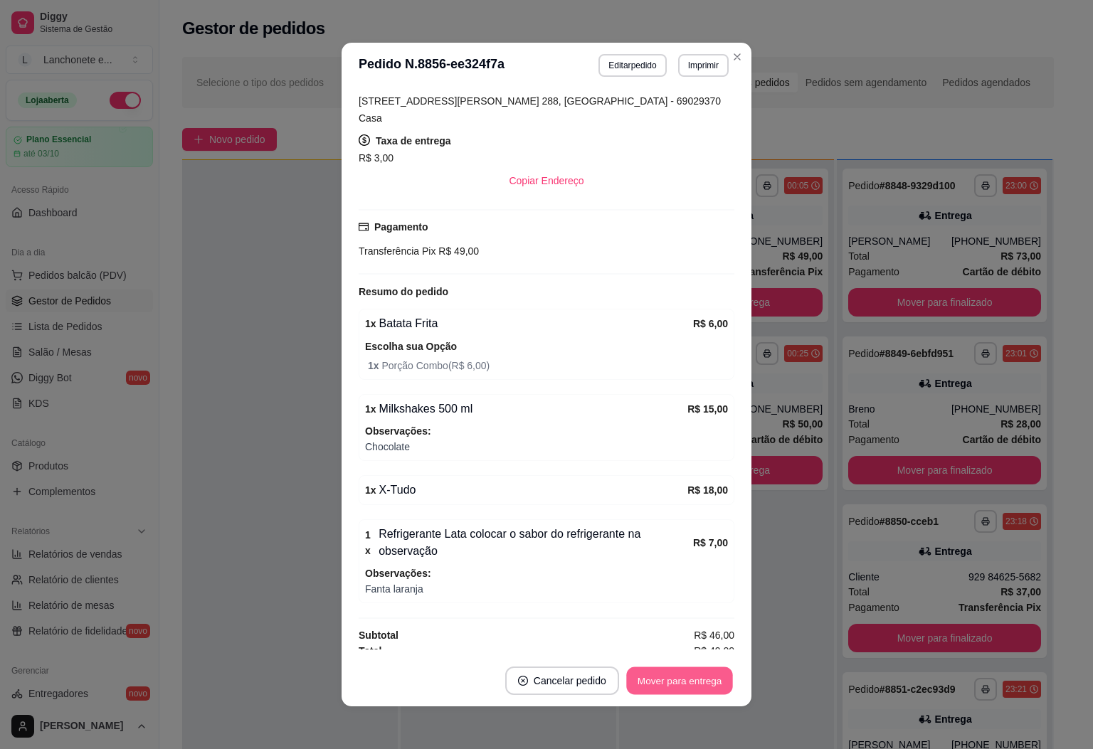
click at [682, 687] on button "Mover para entrega" at bounding box center [679, 682] width 107 height 28
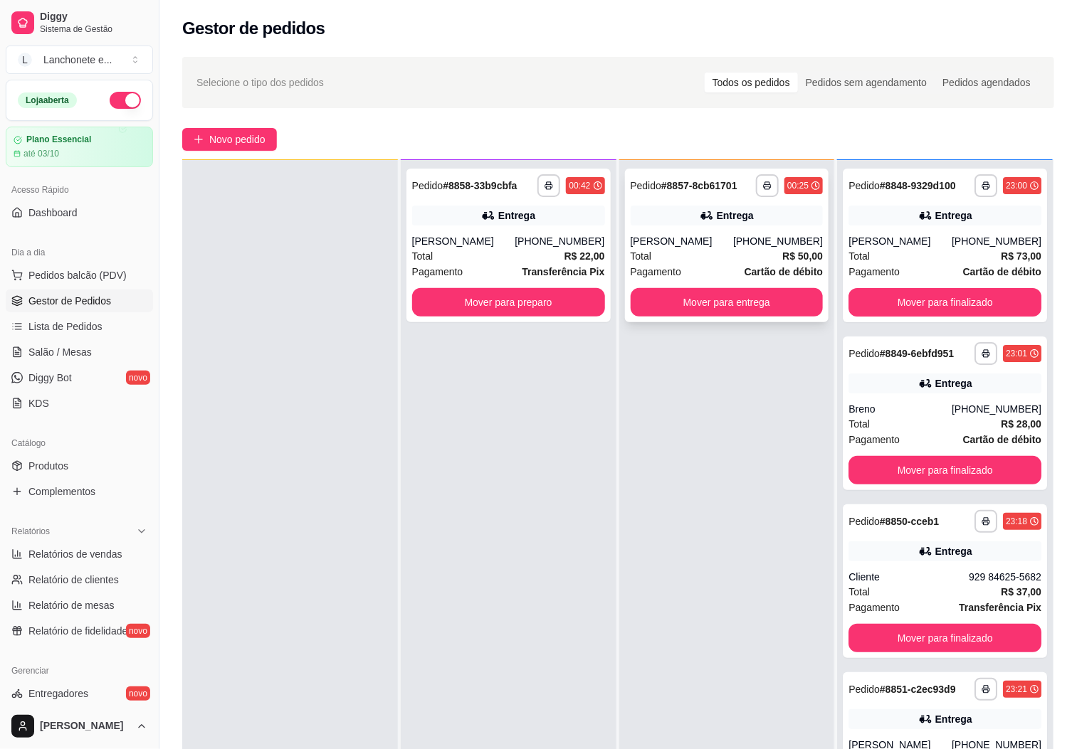
click at [682, 256] on div "Total R$ 50,00" at bounding box center [727, 256] width 193 height 16
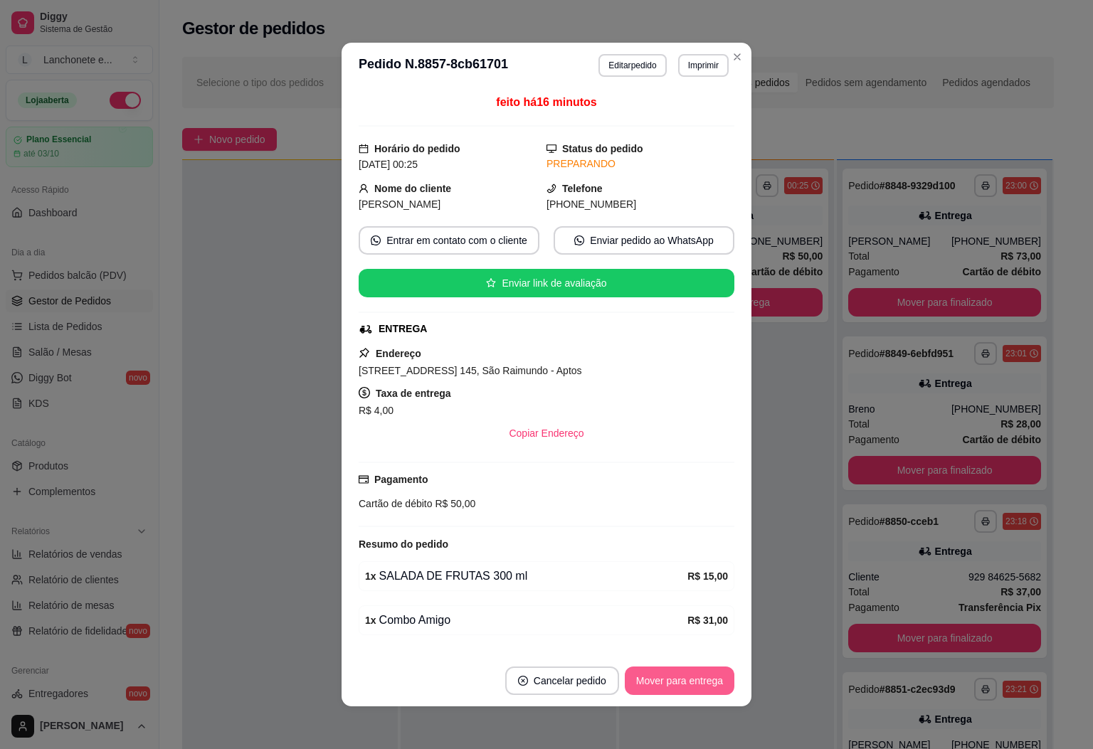
click at [675, 687] on button "Mover para entrega" at bounding box center [680, 681] width 110 height 28
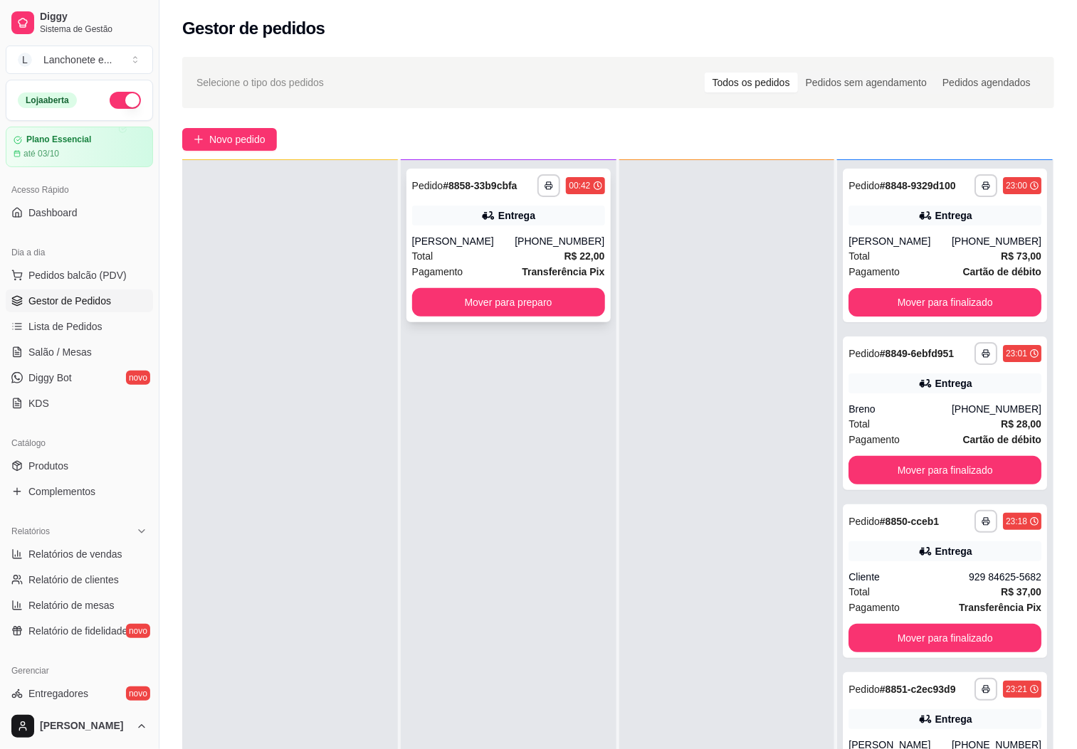
click at [466, 236] on div "[PERSON_NAME]" at bounding box center [463, 241] width 103 height 14
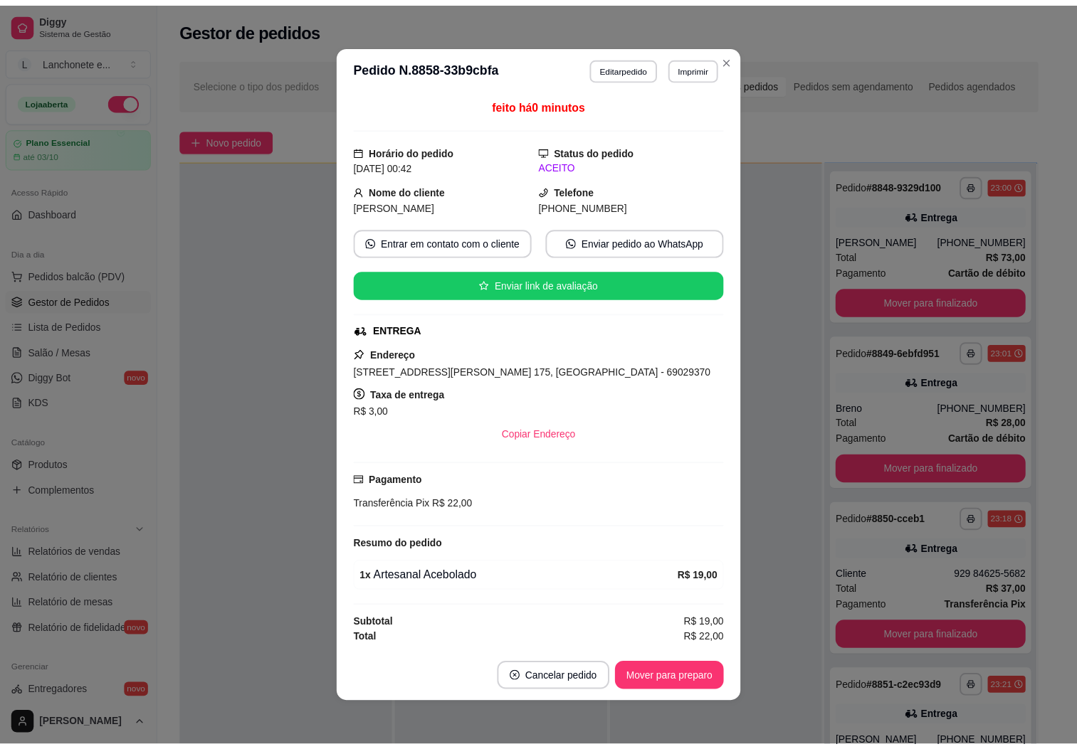
scroll to position [3, 0]
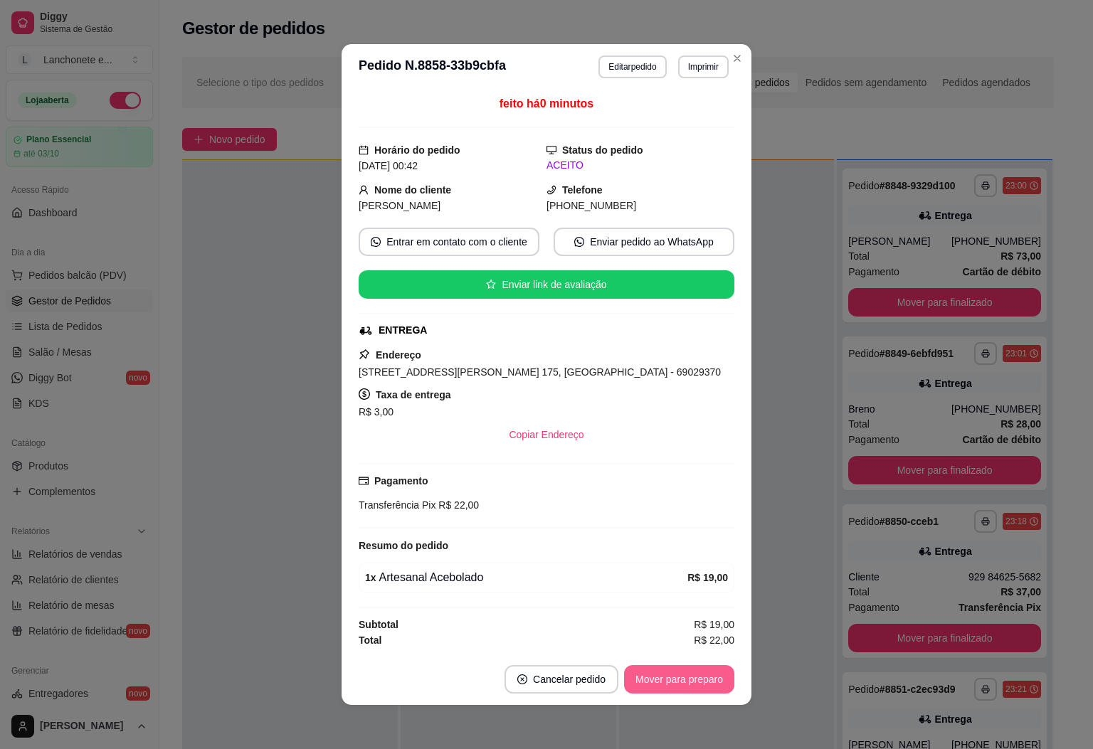
click at [684, 681] on button "Mover para preparo" at bounding box center [679, 679] width 110 height 28
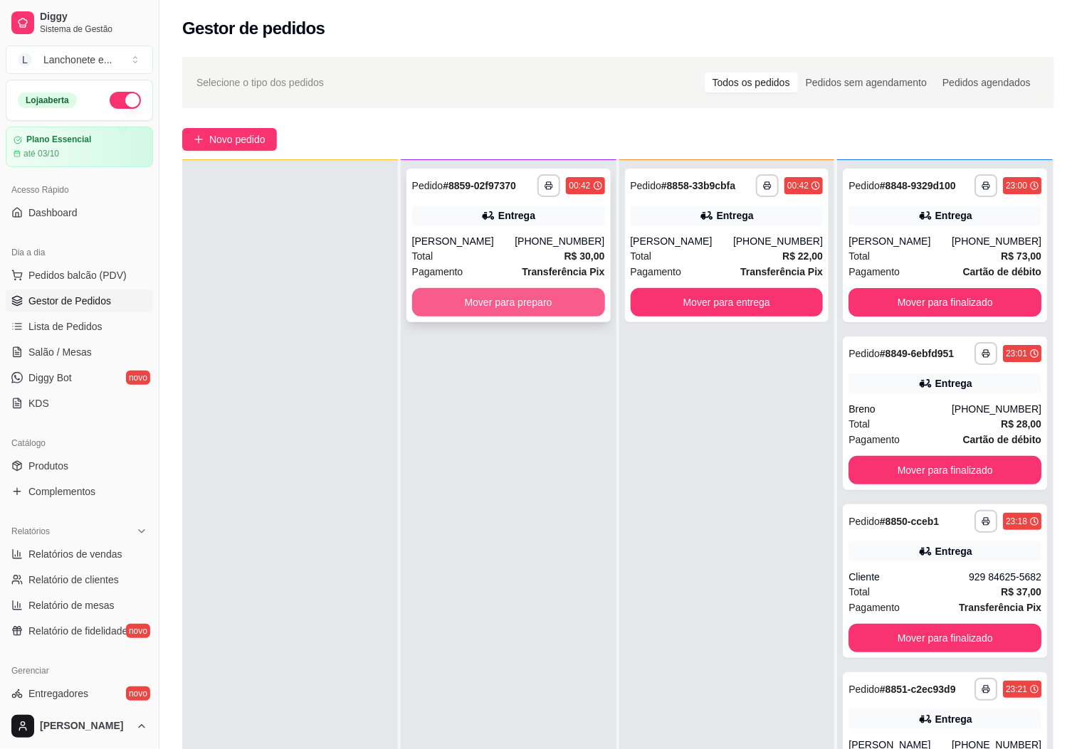
click at [517, 302] on button "Mover para preparo" at bounding box center [508, 302] width 193 height 28
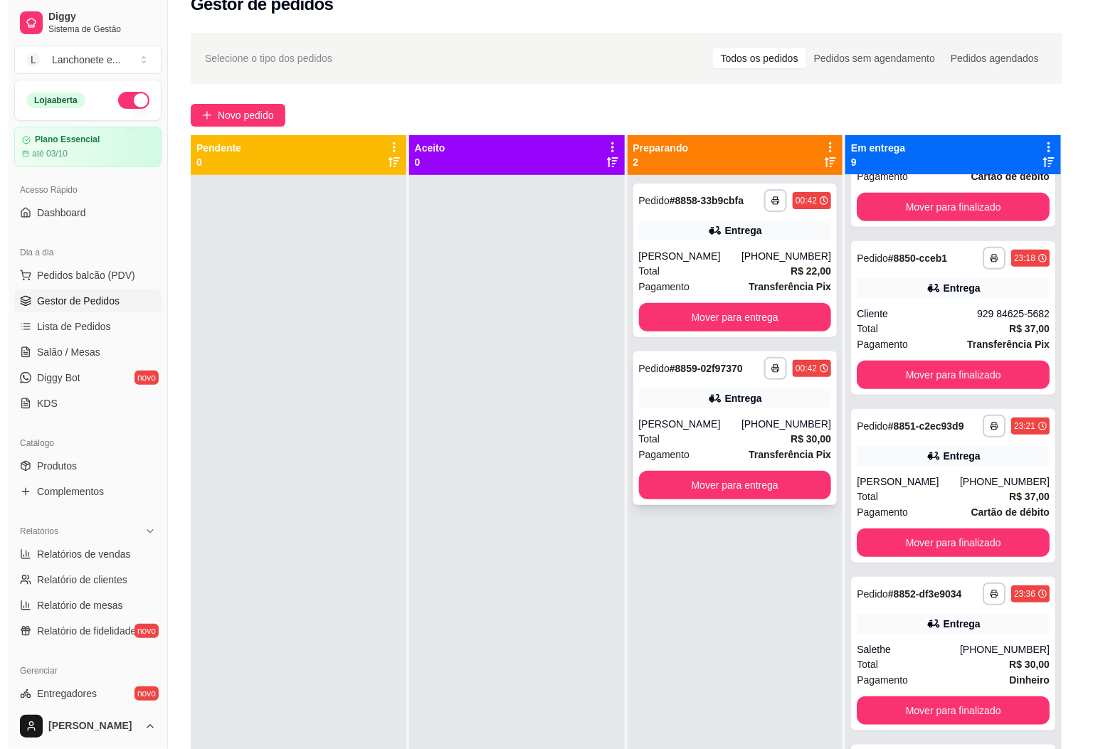
scroll to position [0, 0]
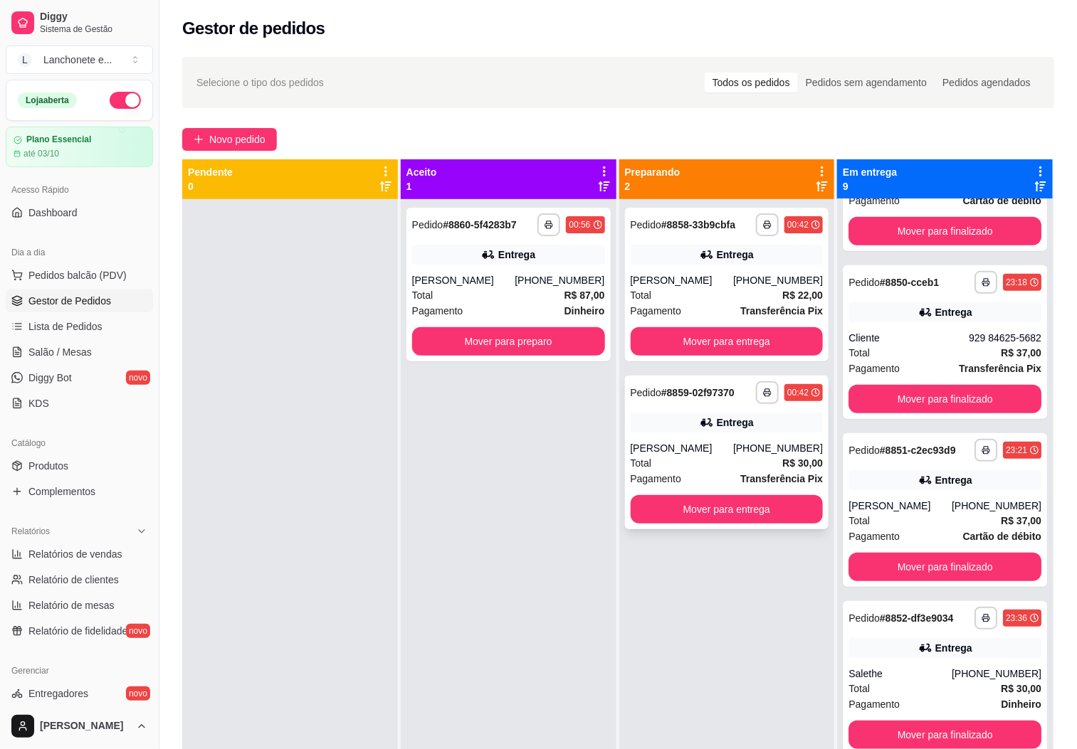
click at [720, 477] on div "Pagamento Transferência Pix" at bounding box center [727, 479] width 193 height 16
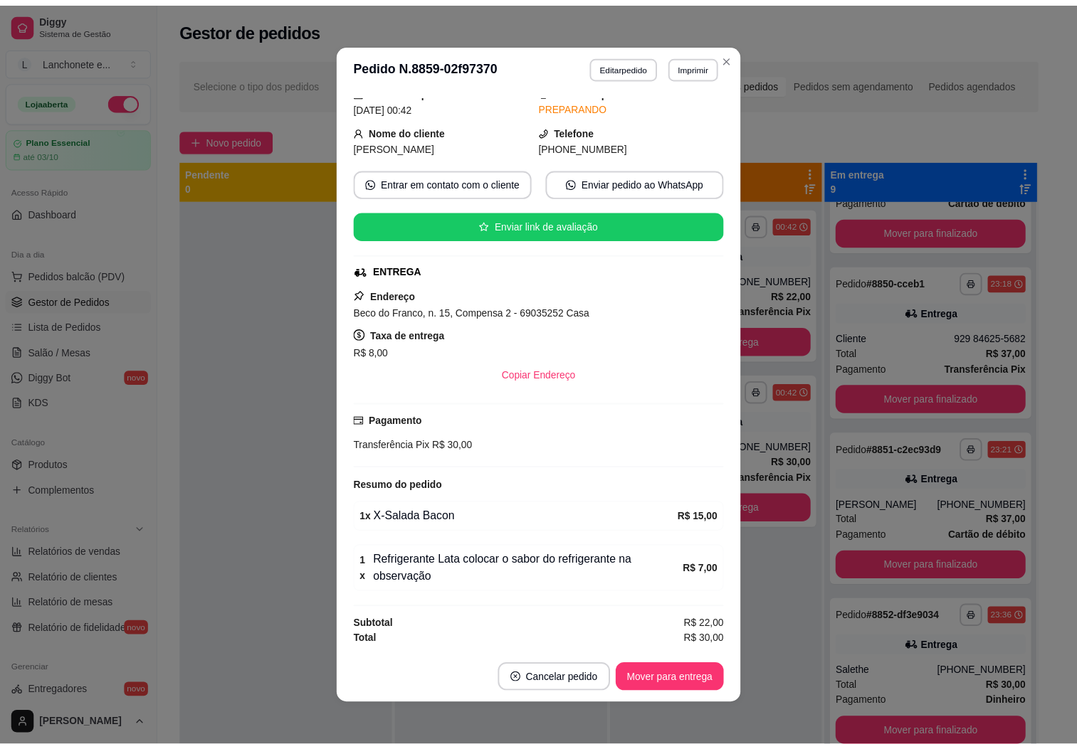
scroll to position [3, 0]
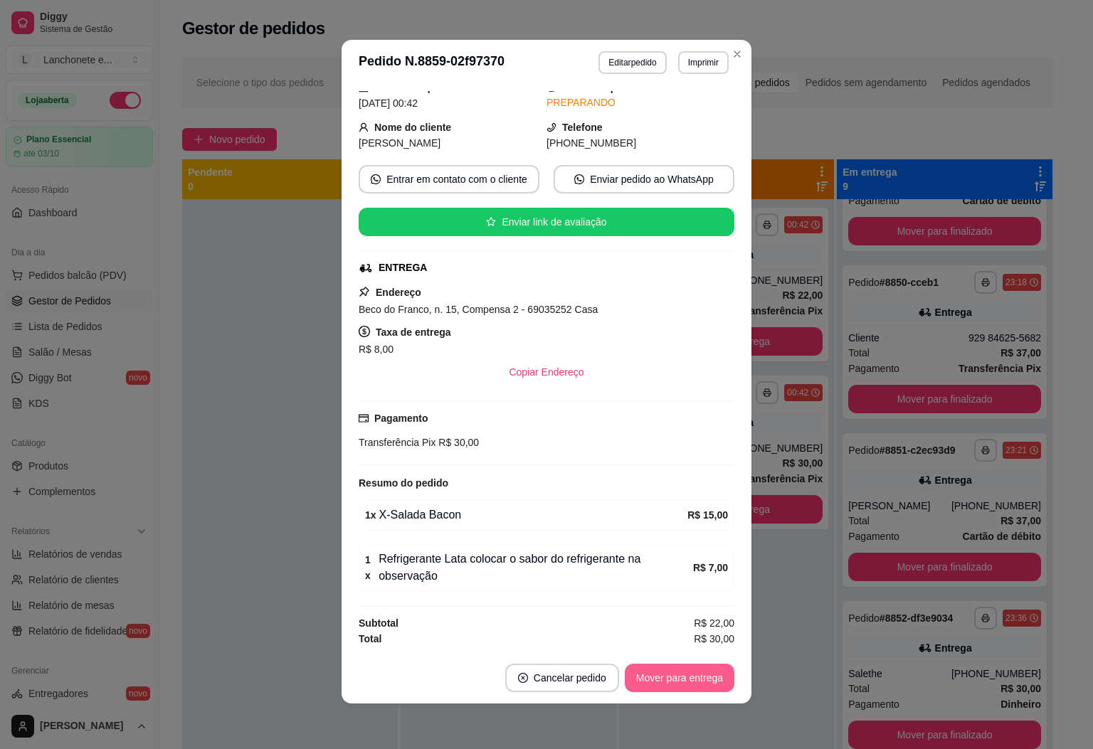
click at [685, 677] on button "Mover para entrega" at bounding box center [680, 678] width 110 height 28
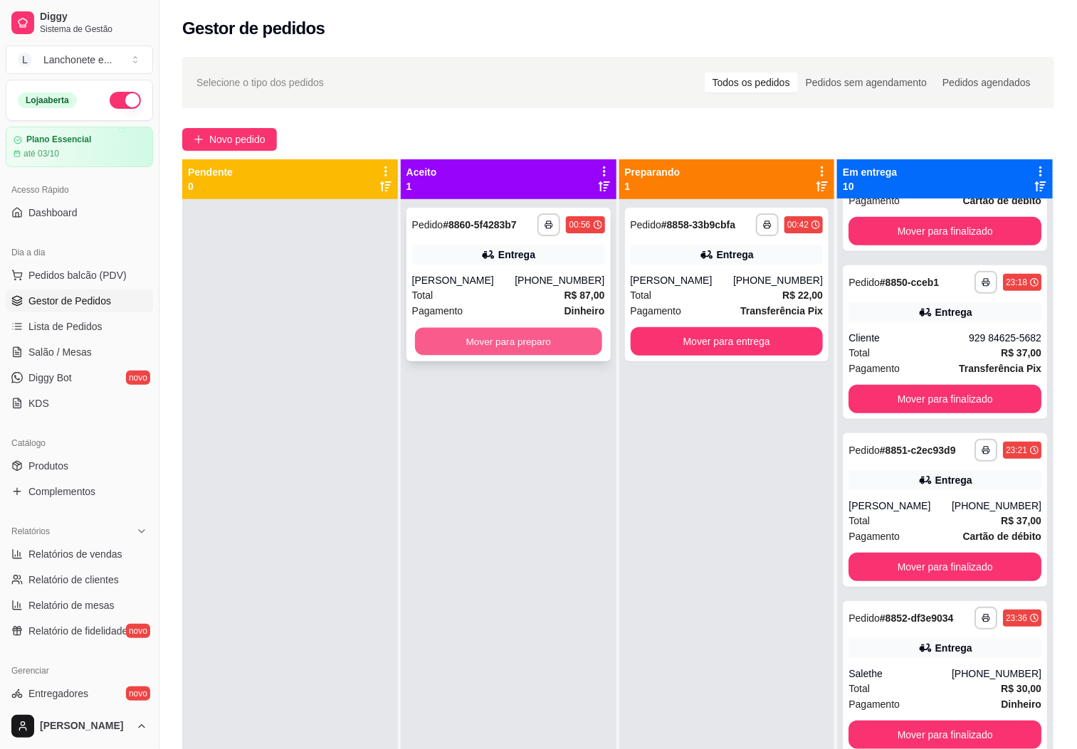
click at [569, 329] on button "Mover para preparo" at bounding box center [508, 342] width 187 height 28
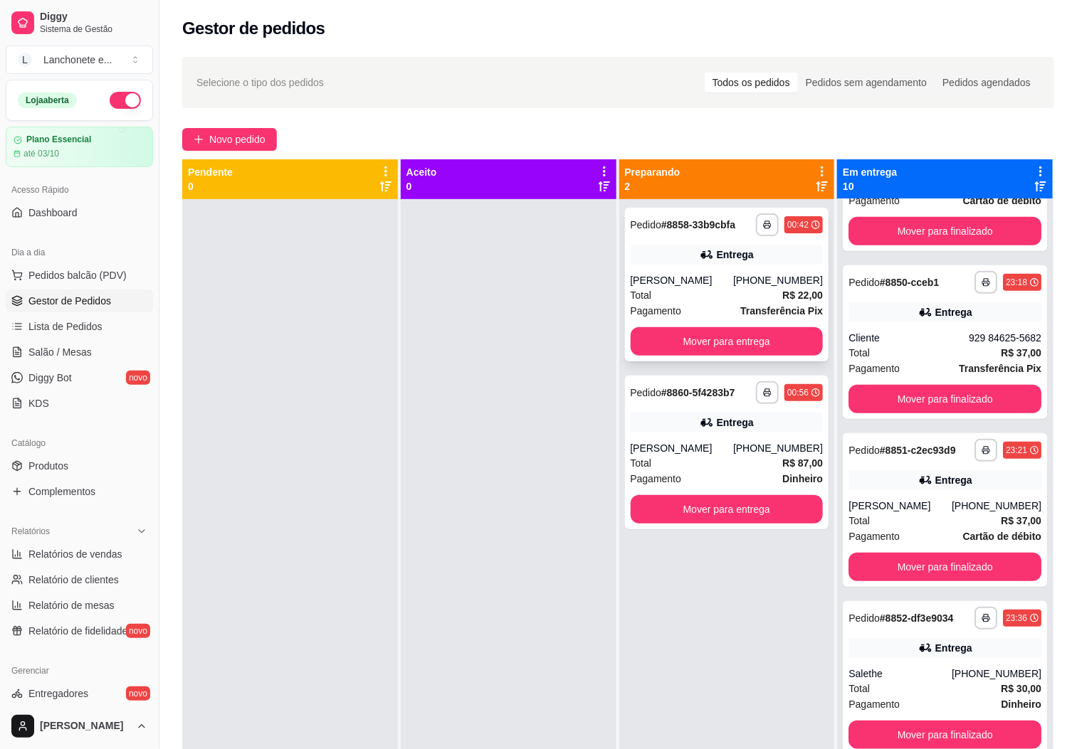
click at [667, 303] on span "Pagamento" at bounding box center [656, 311] width 51 height 16
click at [741, 334] on button "Mover para entrega" at bounding box center [727, 341] width 193 height 28
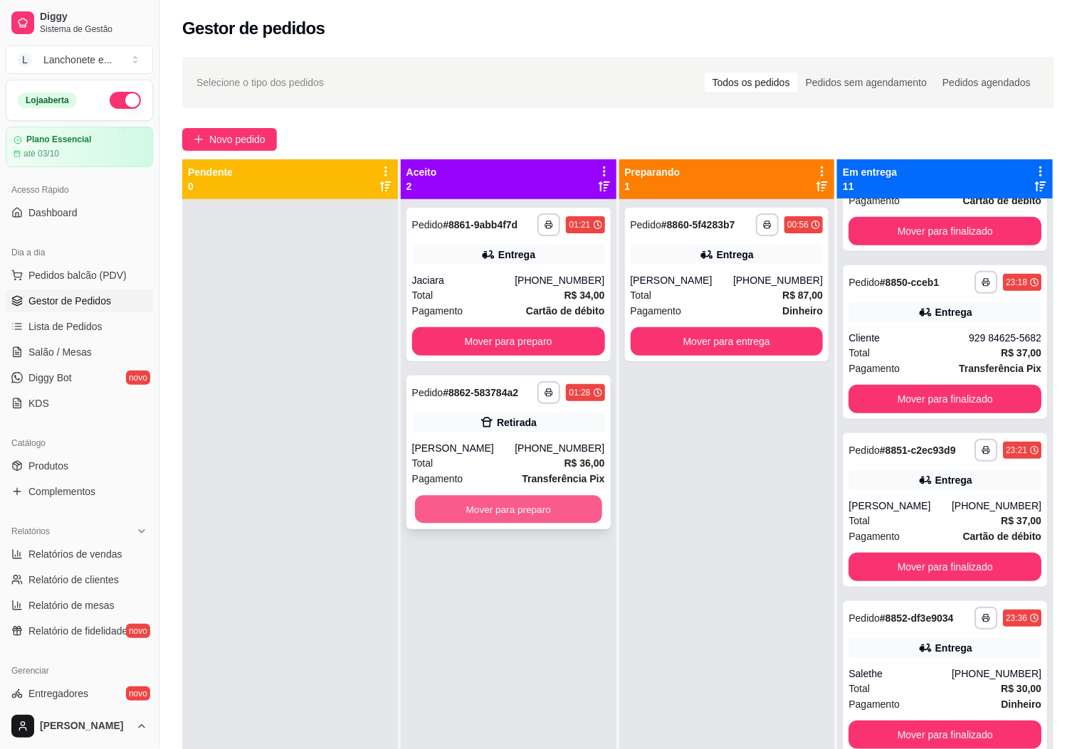
click at [477, 517] on button "Mover para preparo" at bounding box center [508, 510] width 187 height 28
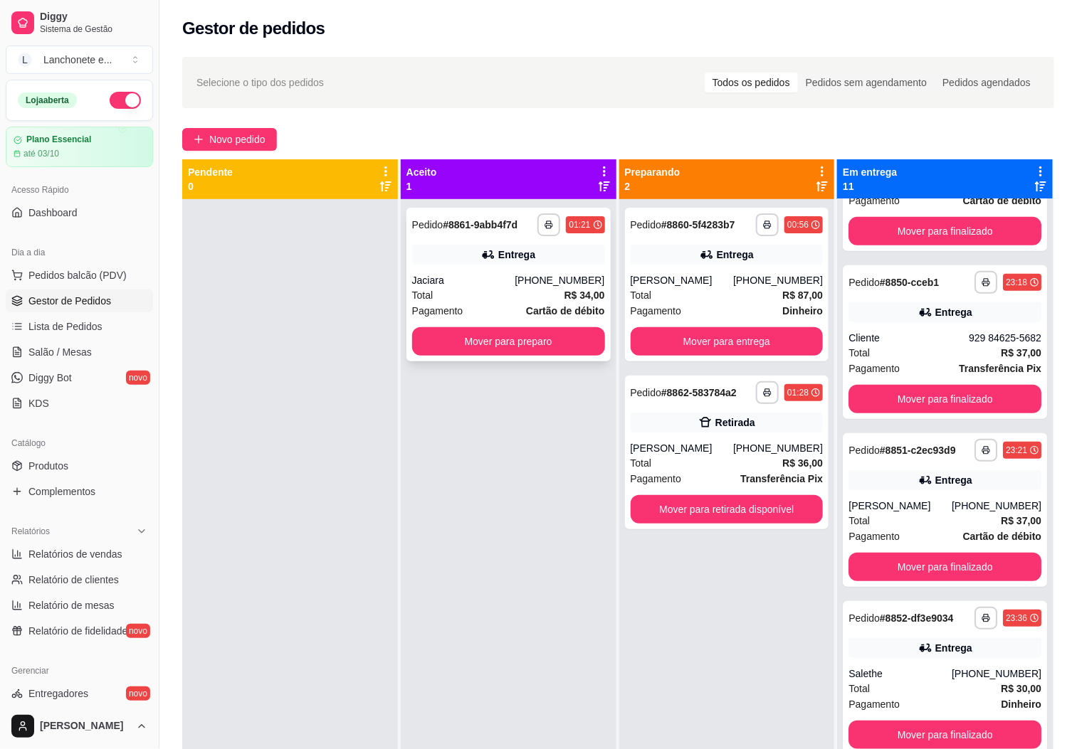
click at [483, 310] on div "Pagamento Cartão de débito" at bounding box center [508, 311] width 193 height 16
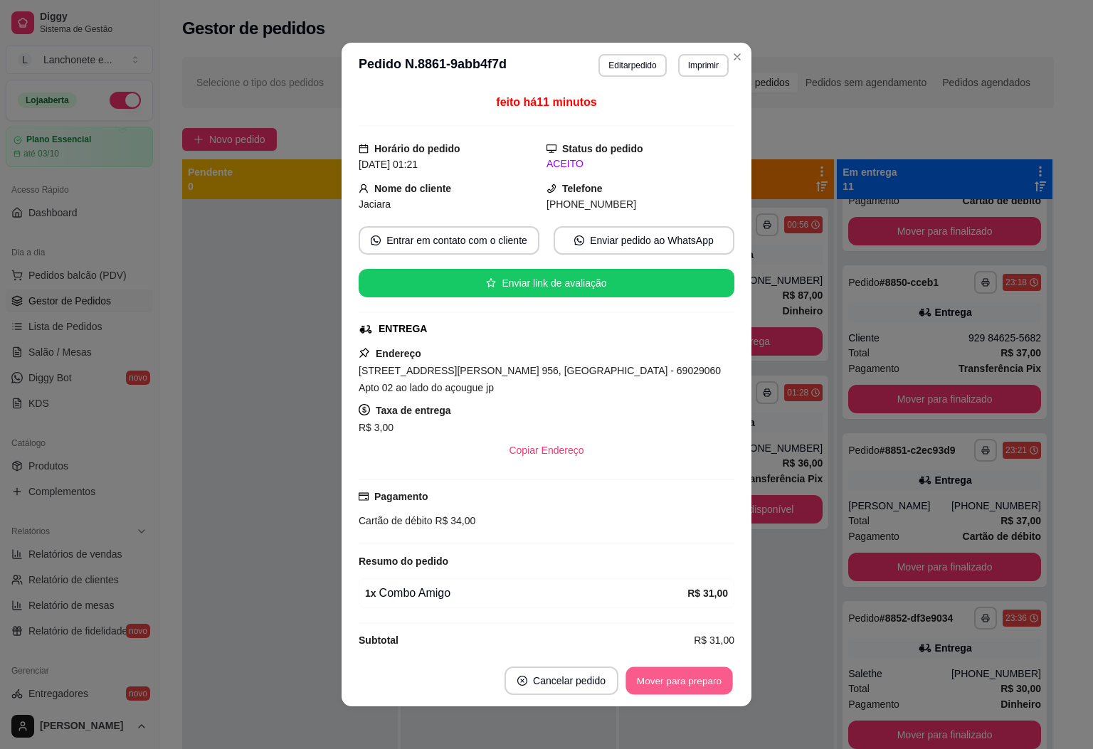
click at [658, 690] on button "Mover para preparo" at bounding box center [679, 682] width 107 height 28
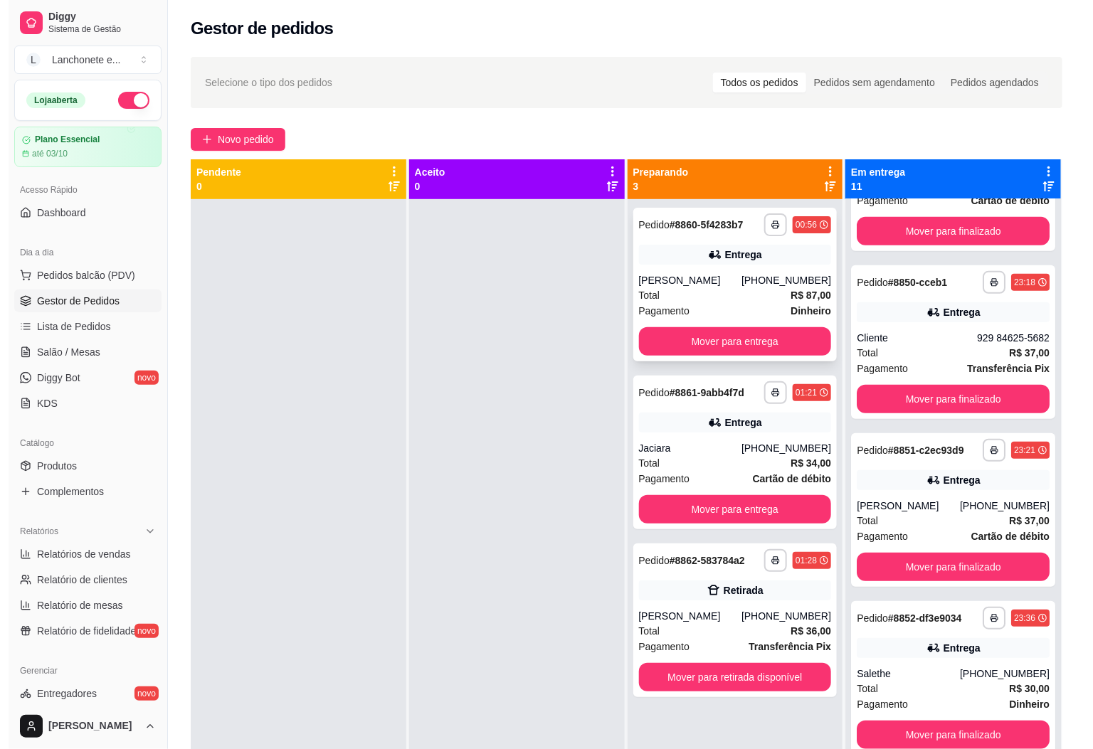
scroll to position [39, 0]
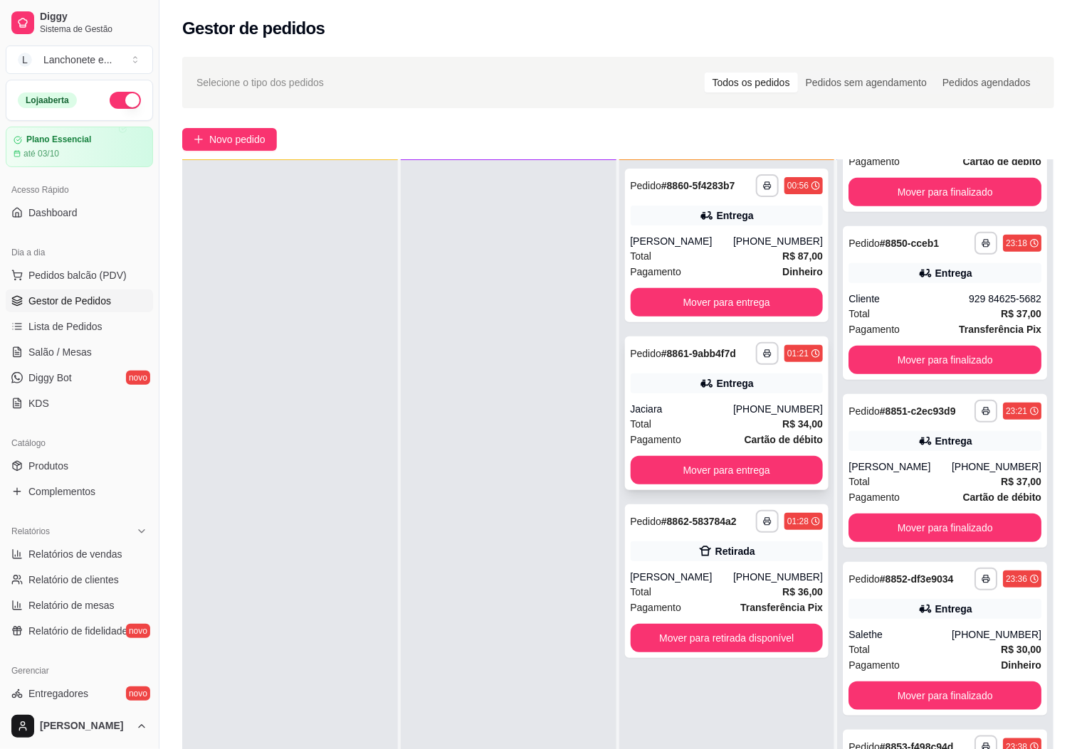
click at [685, 406] on div "Jaciara" at bounding box center [682, 409] width 103 height 14
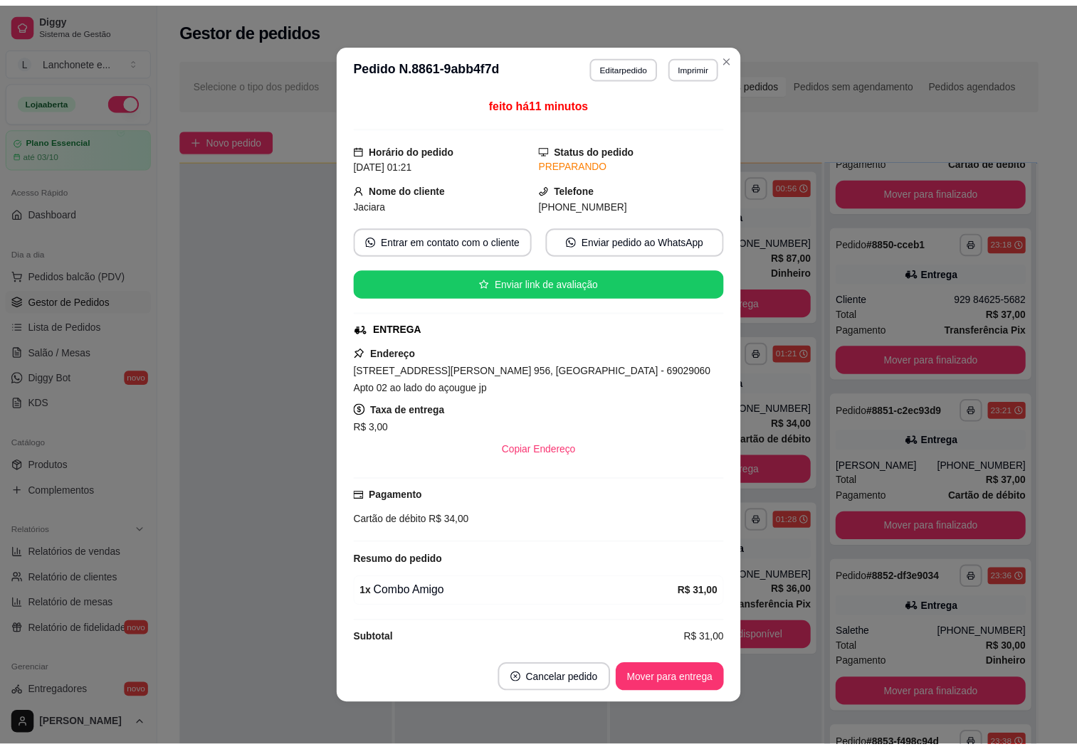
scroll to position [20, 0]
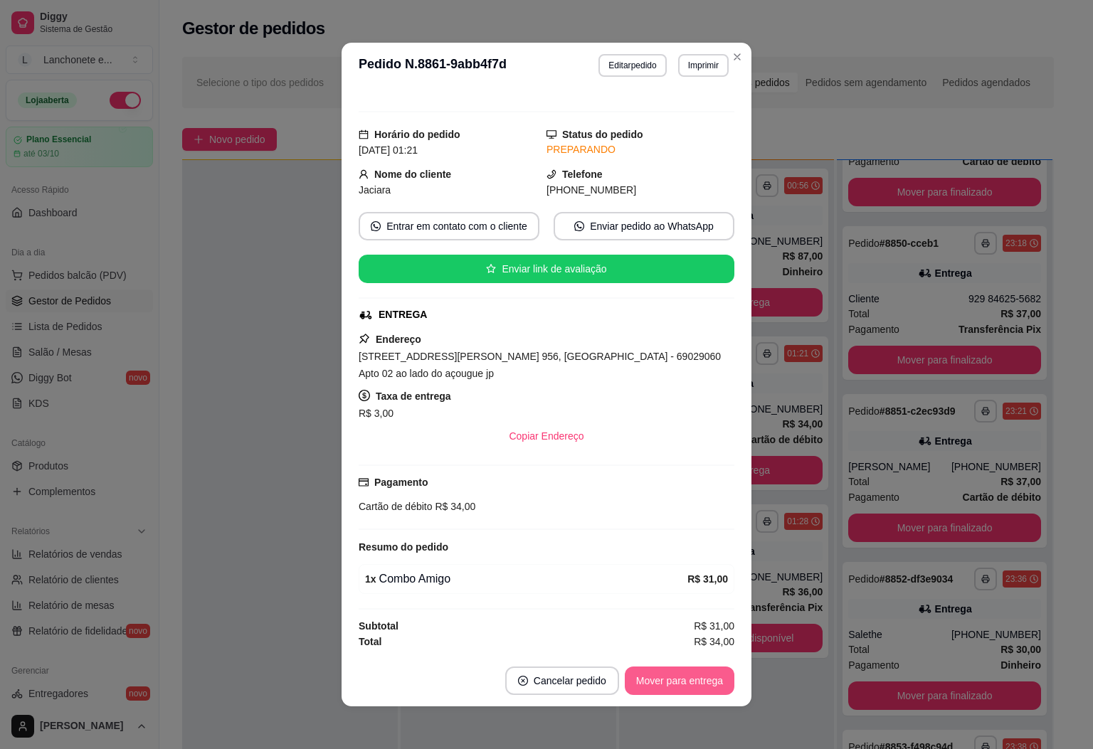
click at [628, 675] on button "Mover para entrega" at bounding box center [680, 681] width 110 height 28
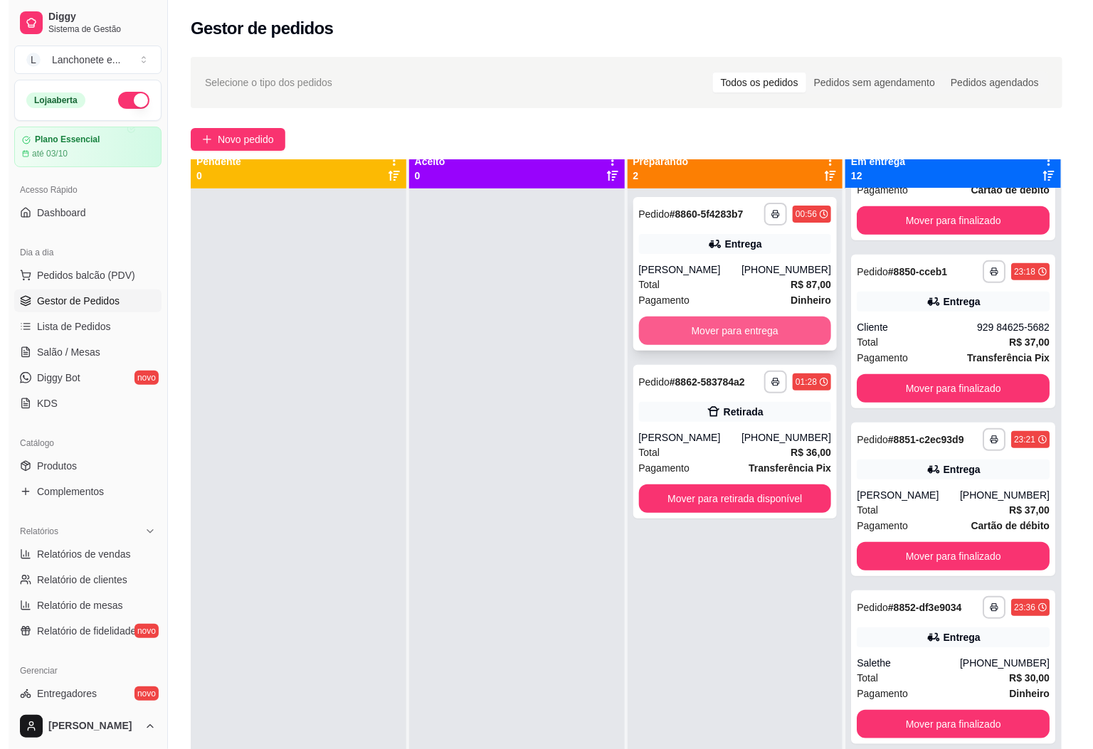
scroll to position [0, 0]
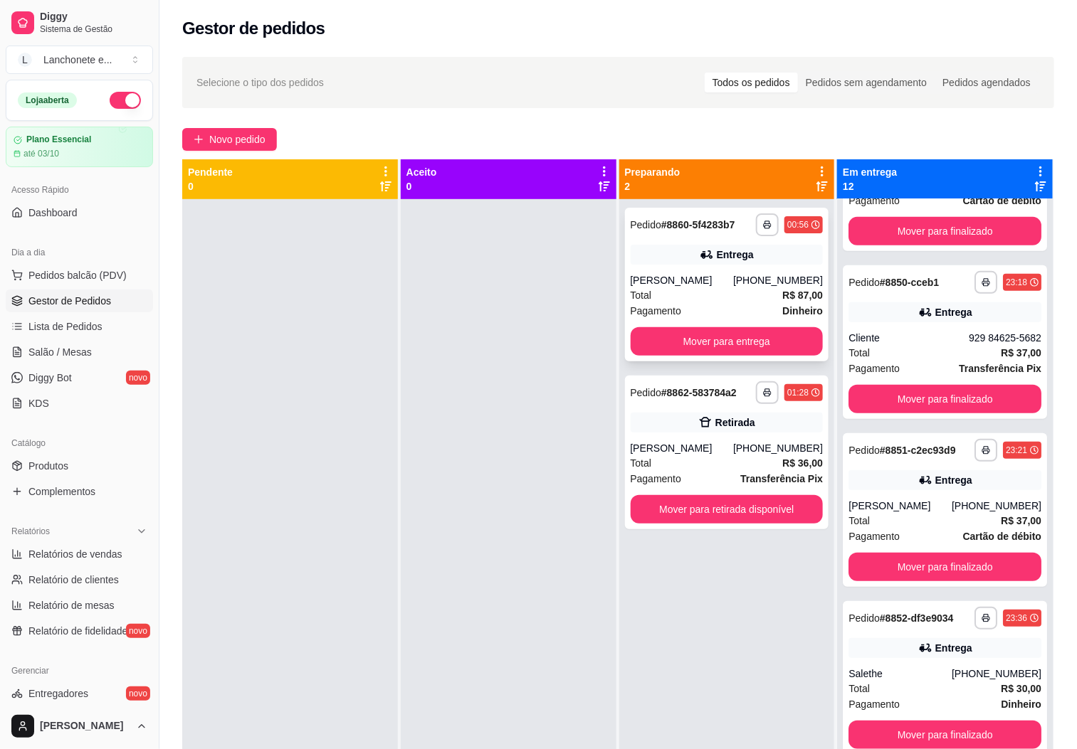
click at [734, 276] on div "[PERSON_NAME]" at bounding box center [682, 280] width 103 height 14
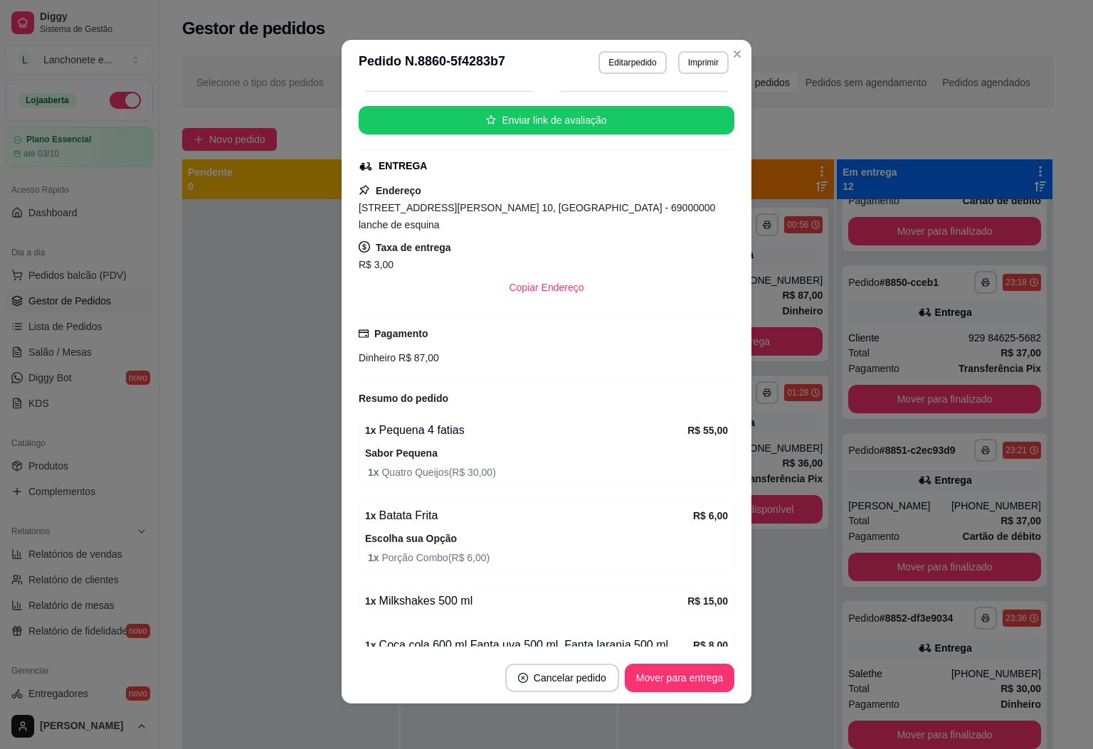
scroll to position [238, 0]
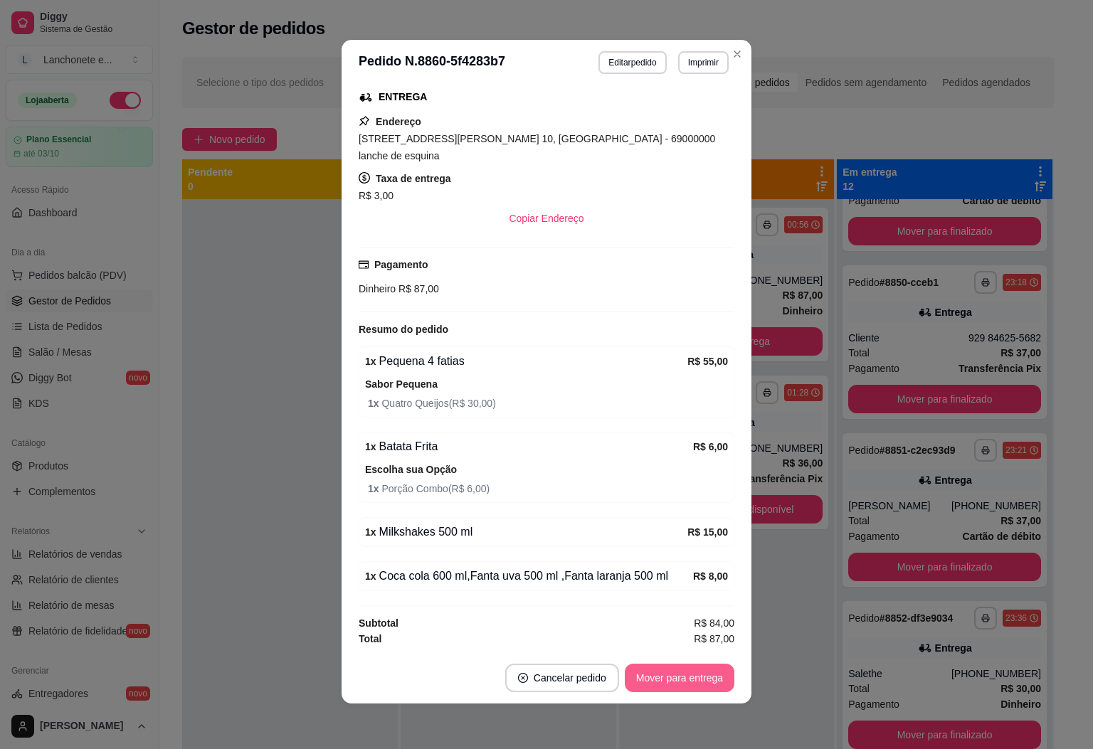
click at [654, 672] on button "Mover para entrega" at bounding box center [680, 678] width 110 height 28
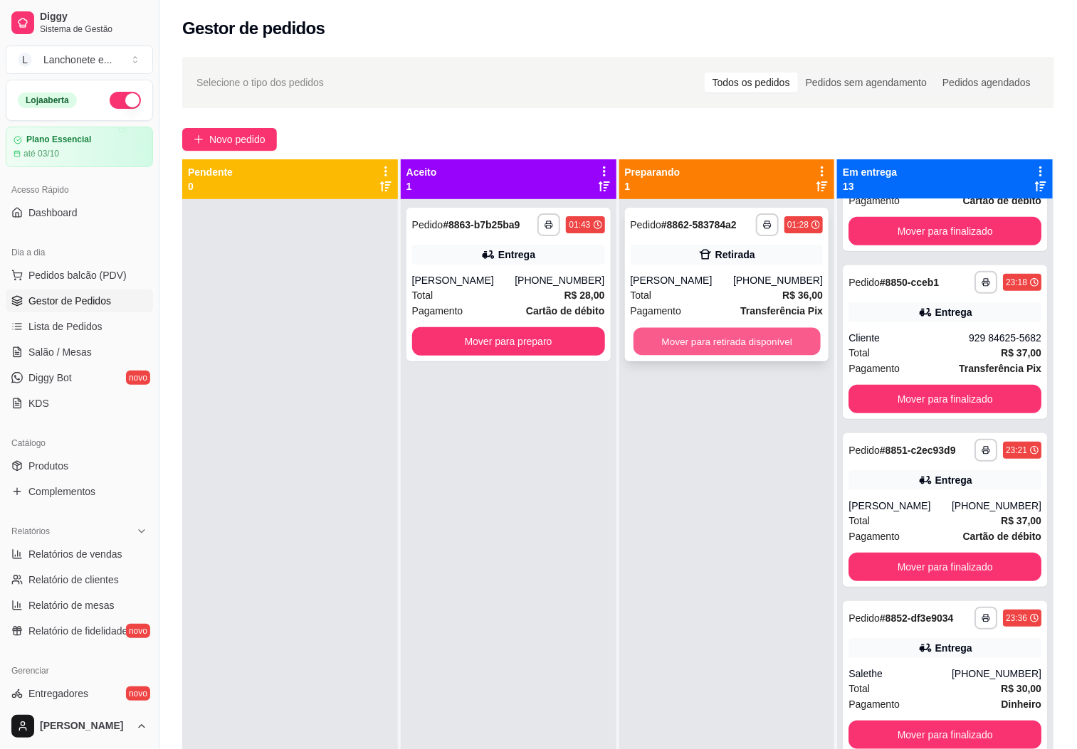
click at [643, 331] on button "Mover para retirada disponível" at bounding box center [726, 342] width 187 height 28
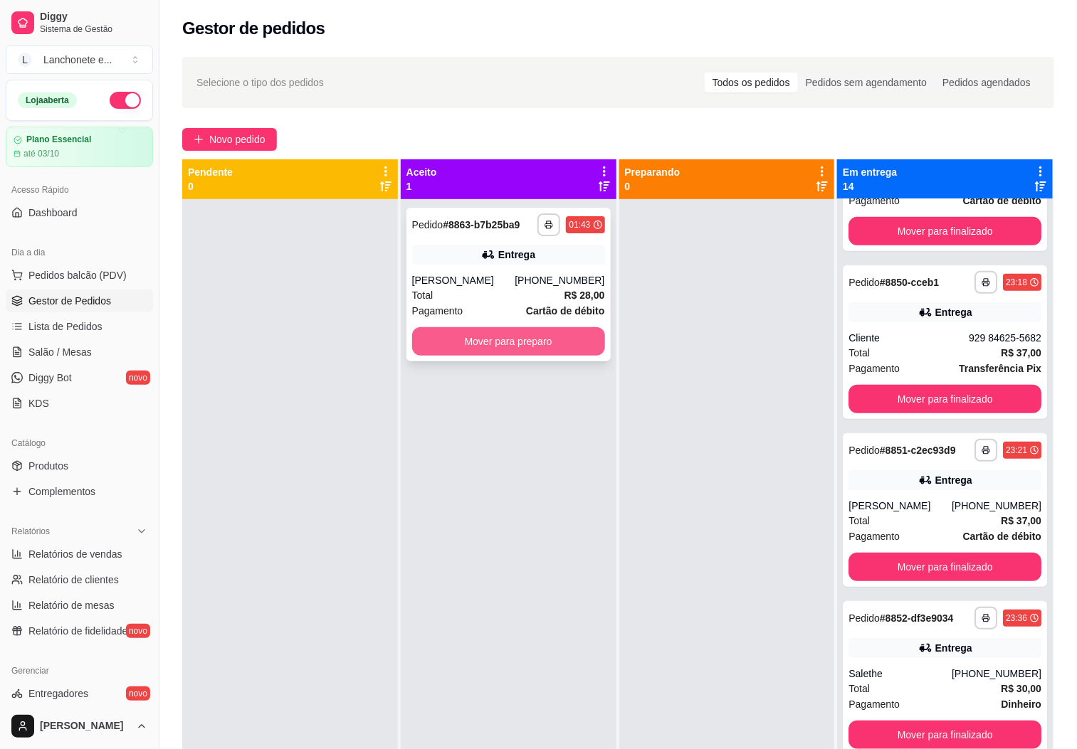
click at [556, 351] on button "Mover para preparo" at bounding box center [508, 341] width 193 height 28
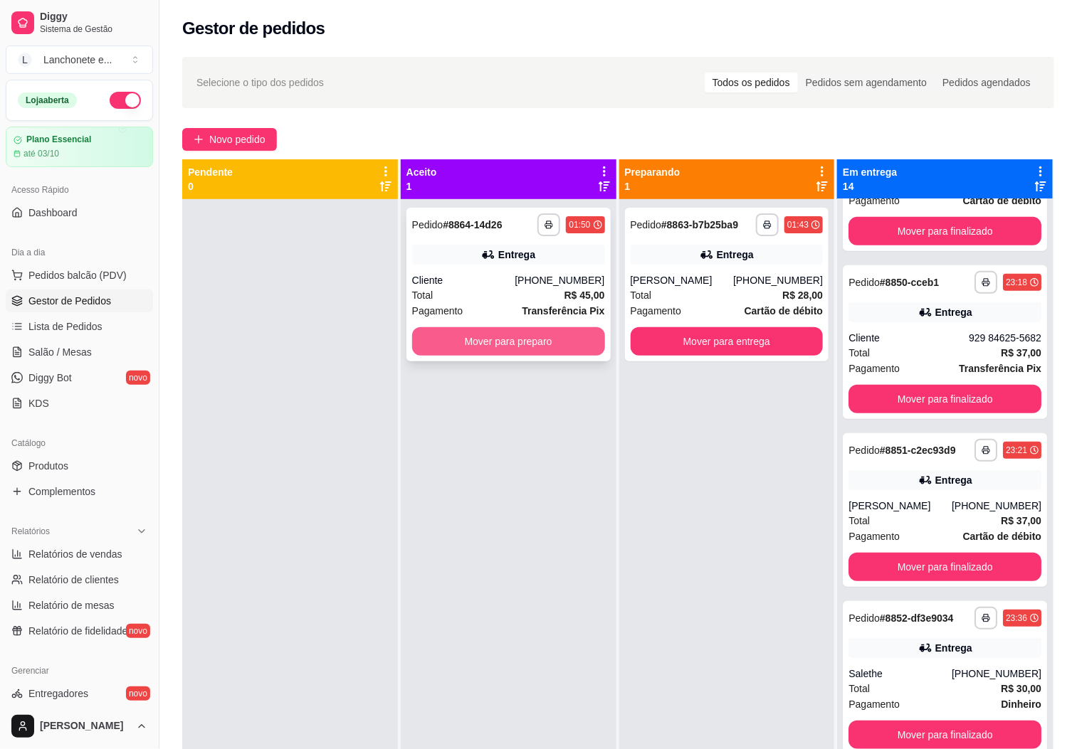
click at [438, 329] on button "Mover para preparo" at bounding box center [508, 341] width 193 height 28
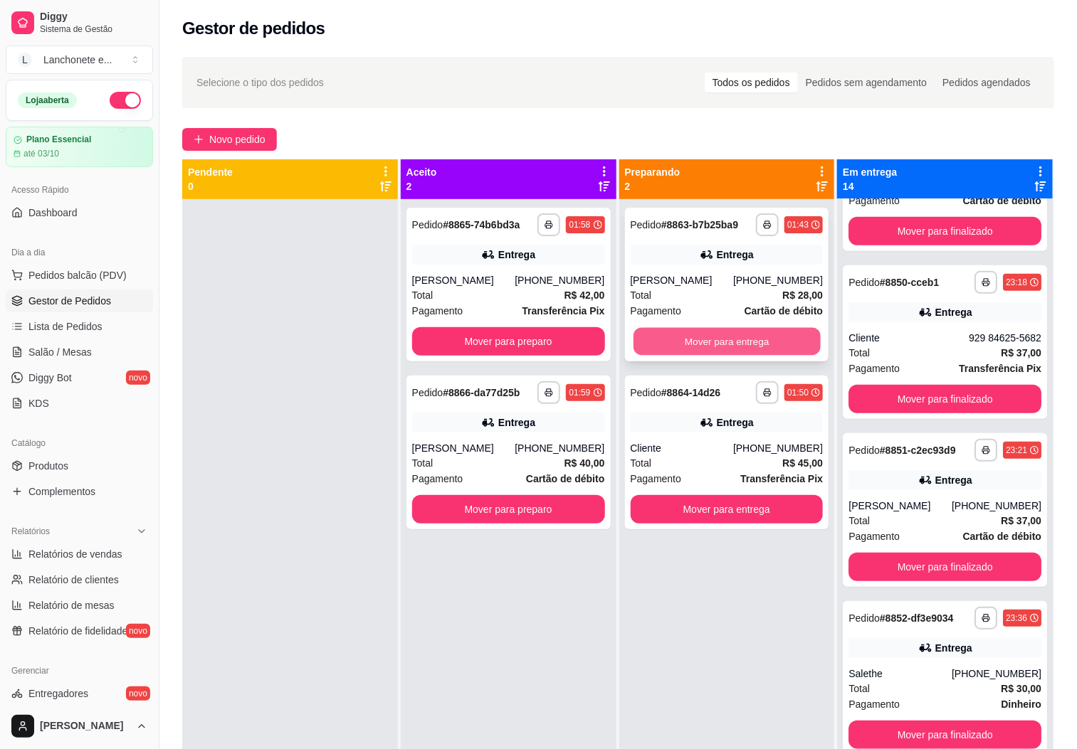
click at [709, 339] on button "Mover para entrega" at bounding box center [726, 342] width 187 height 28
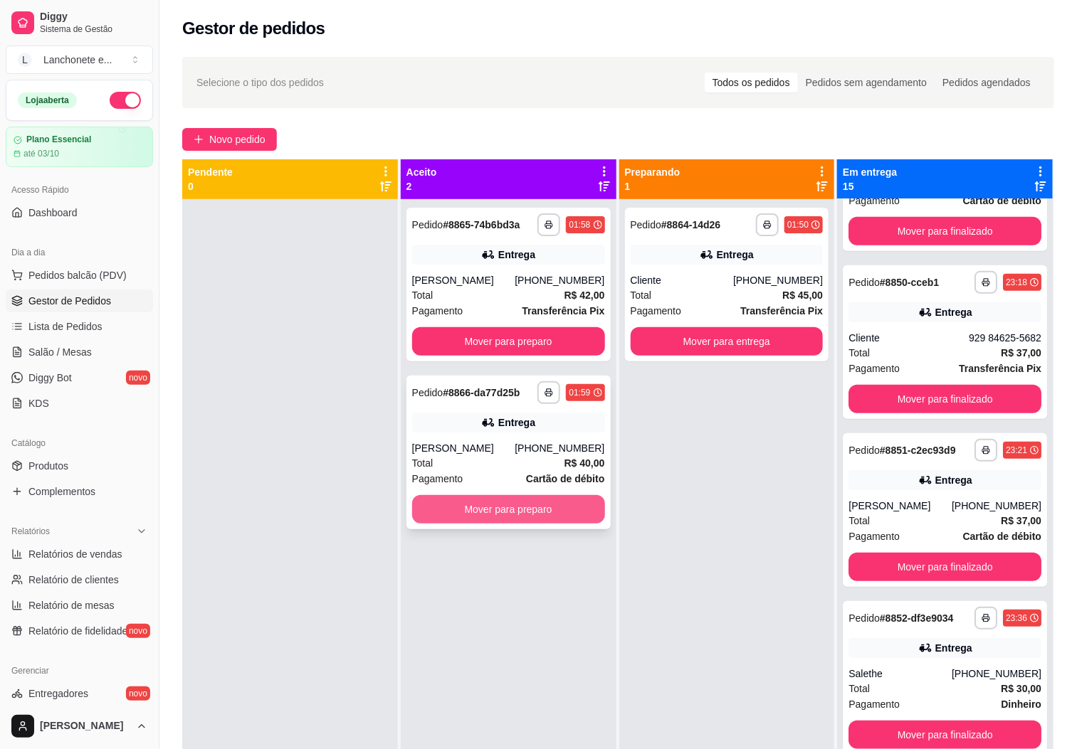
click at [577, 502] on button "Mover para preparo" at bounding box center [508, 509] width 193 height 28
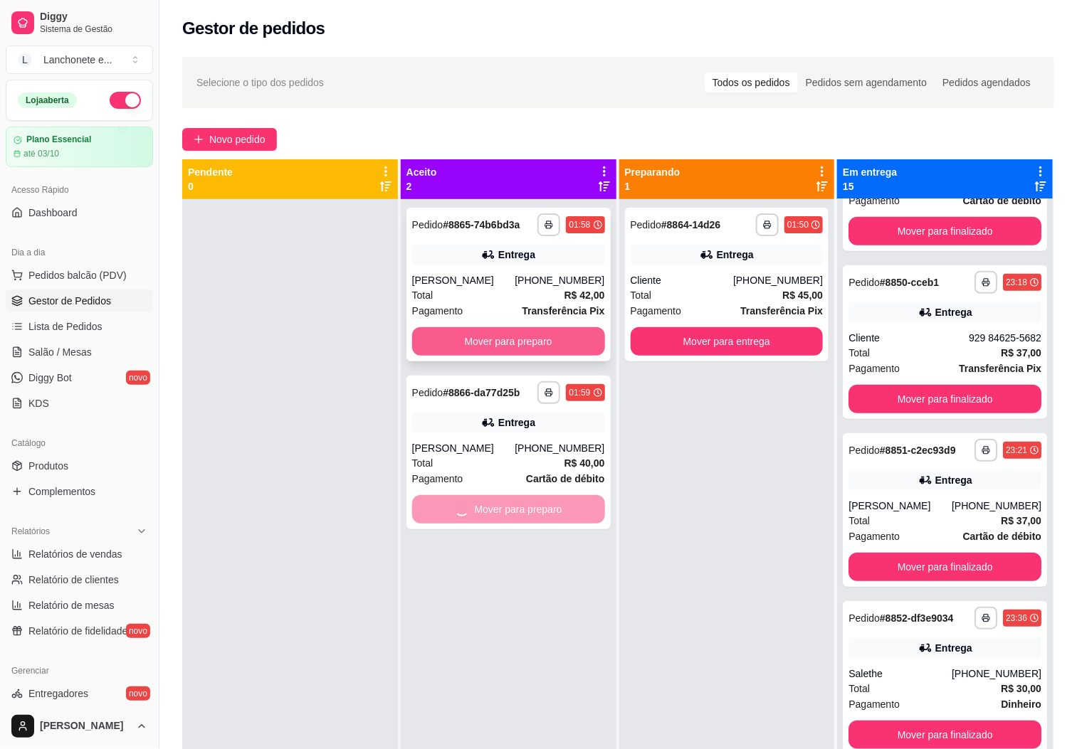
click at [545, 342] on button "Mover para preparo" at bounding box center [508, 341] width 193 height 28
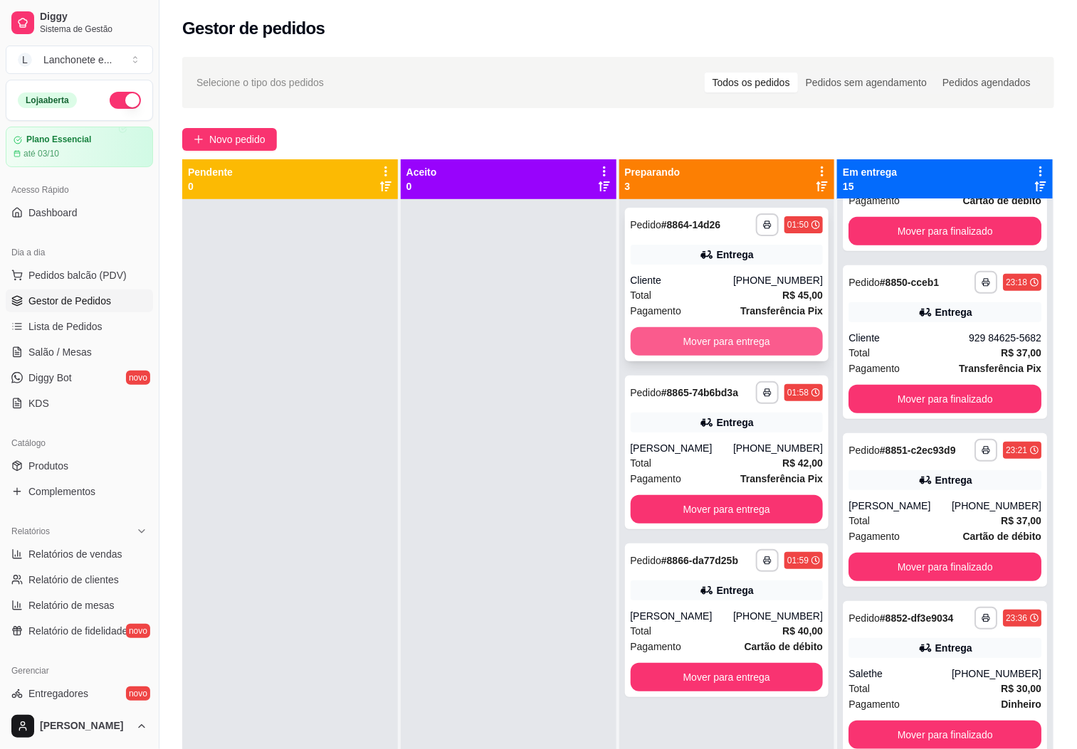
click at [682, 344] on button "Mover para entrega" at bounding box center [727, 341] width 193 height 28
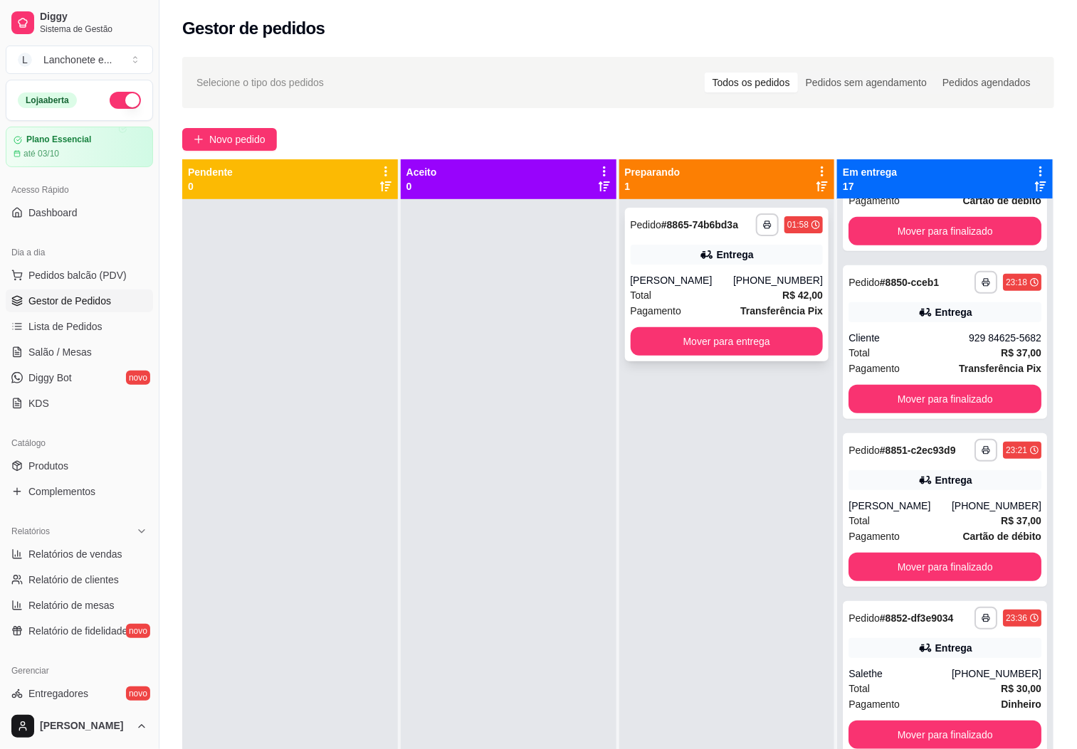
click at [677, 306] on div "Pagamento Transferência Pix" at bounding box center [727, 311] width 193 height 16
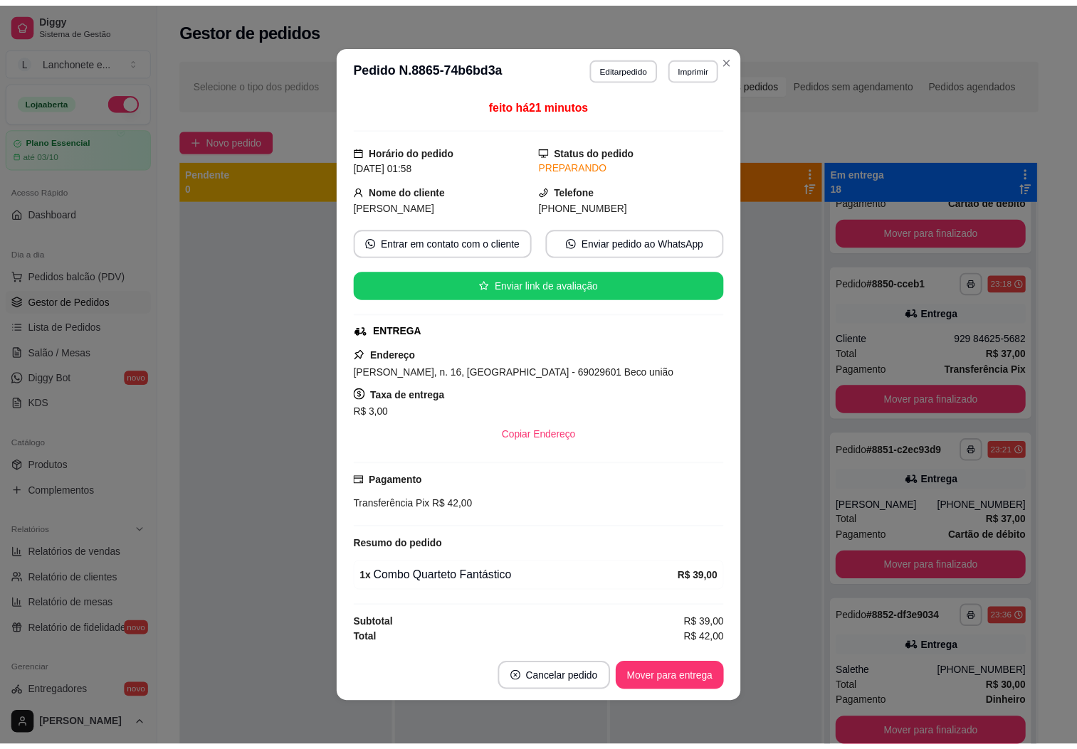
scroll to position [3, 0]
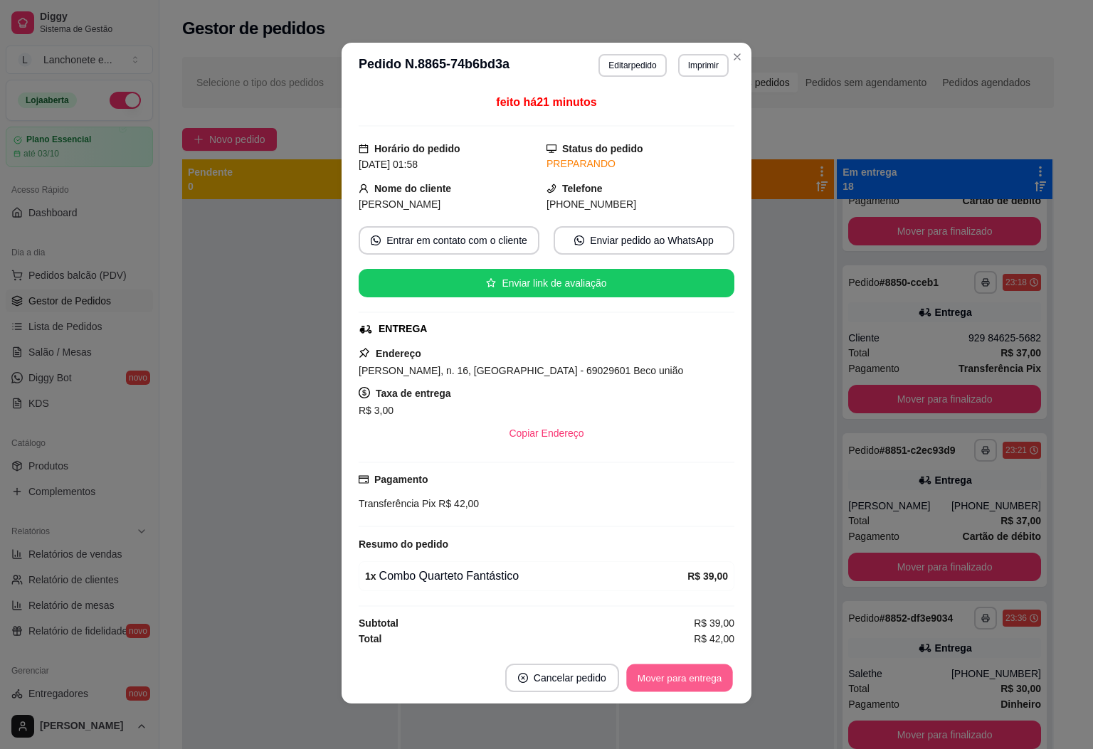
click at [677, 685] on button "Mover para entrega" at bounding box center [679, 679] width 107 height 28
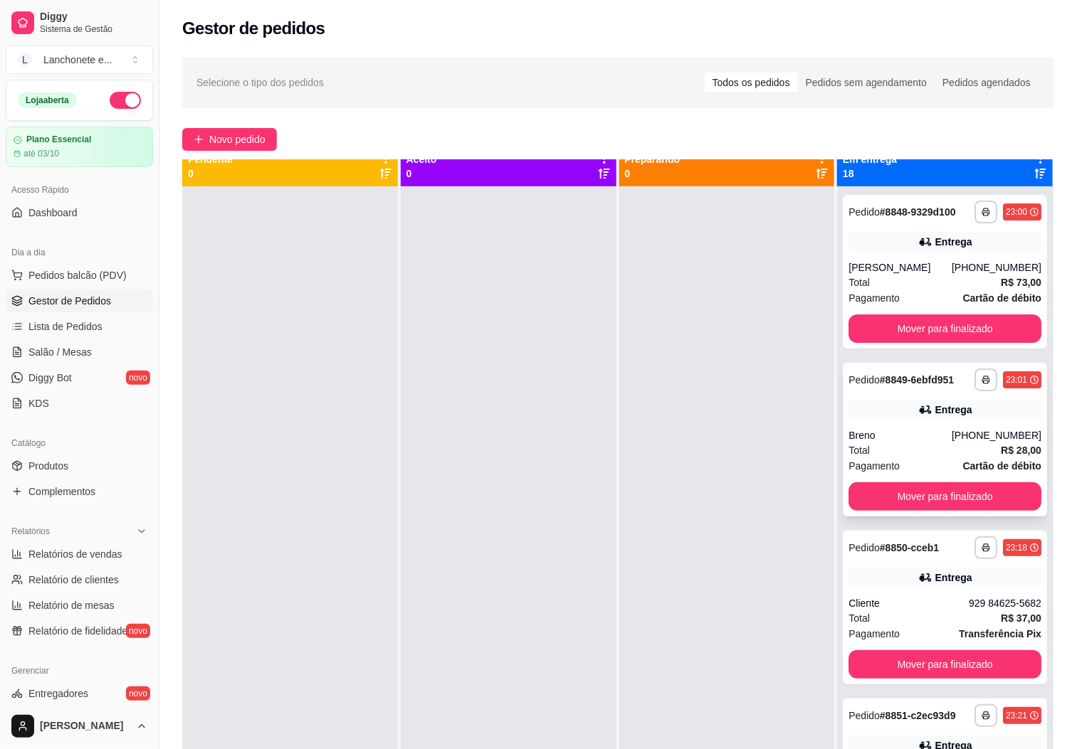
scroll to position [0, 0]
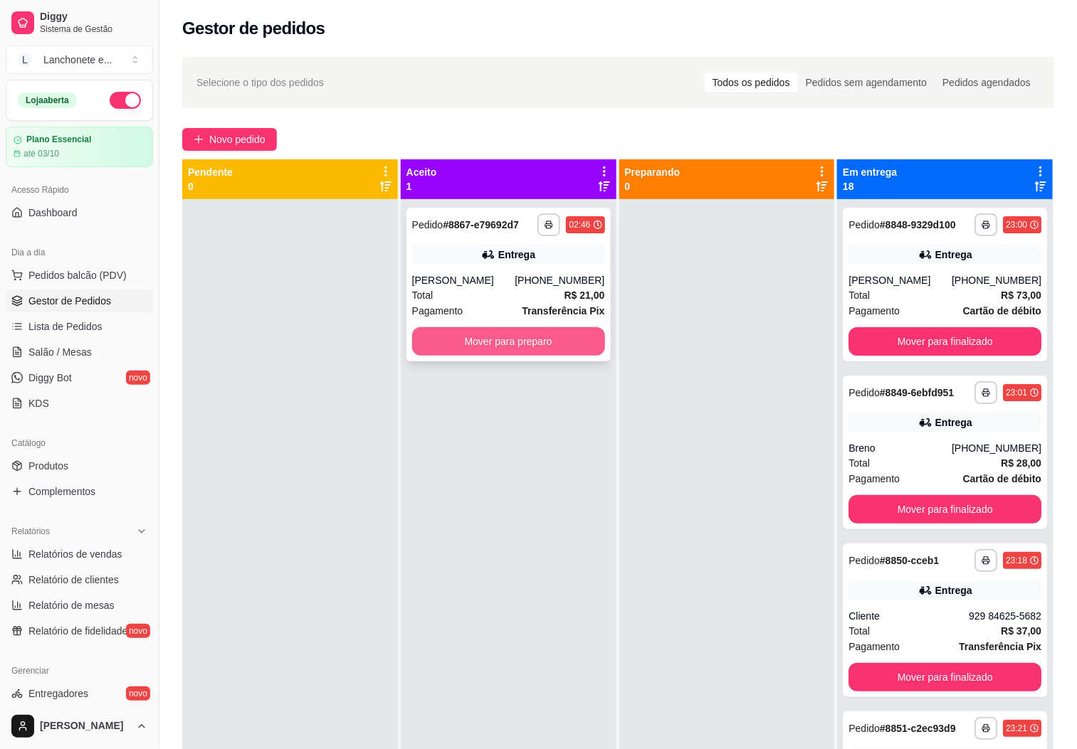
click at [540, 347] on button "Mover para preparo" at bounding box center [508, 341] width 193 height 28
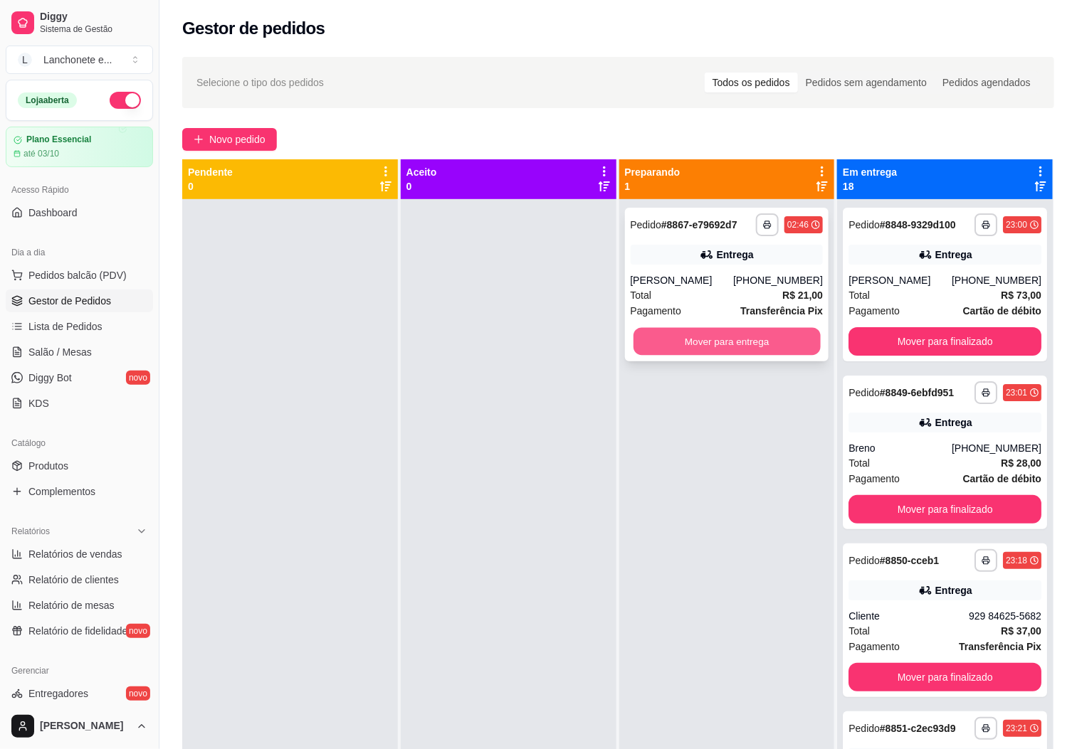
click at [729, 356] on button "Mover para entrega" at bounding box center [726, 342] width 187 height 28
click at [117, 98] on button "button" at bounding box center [125, 100] width 31 height 17
